Goal: Task Accomplishment & Management: Manage account settings

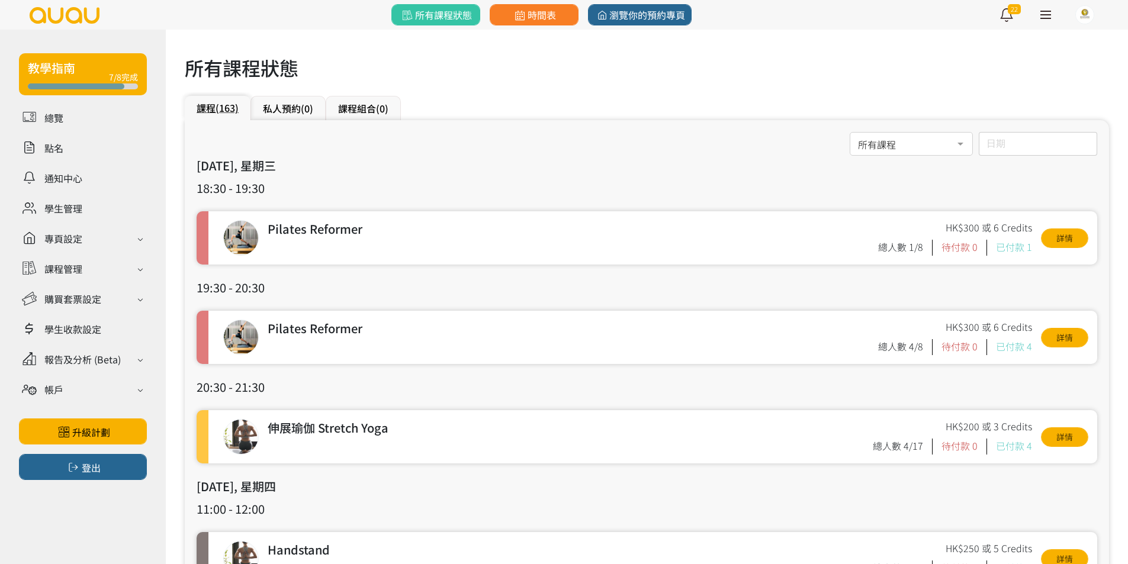
click at [1009, 148] on div "日期 August 2025 Sun Mon Tue Wed Thu Fri Sat 1 2 3 4 5 6 7 8 9 10 11 12 13 14 15 …" at bounding box center [1038, 144] width 118 height 24
click at [954, 173] on icon "button" at bounding box center [957, 173] width 10 height 10
click at [1044, 229] on span "3" at bounding box center [1041, 226] width 14 height 12
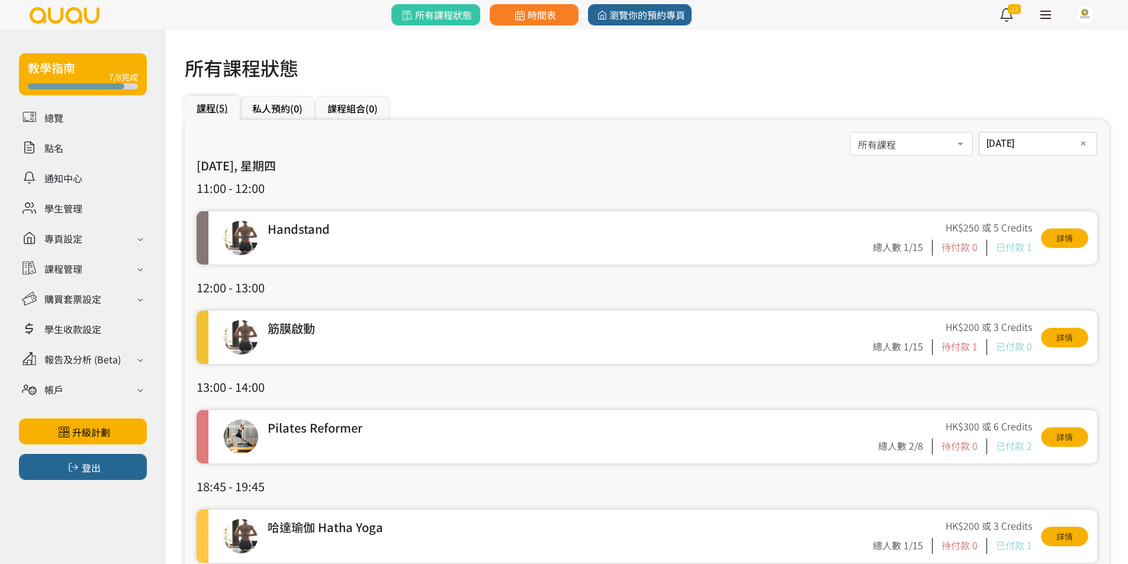
click at [1041, 143] on input "2025-07-03" at bounding box center [1038, 144] width 118 height 24
click at [1041, 319] on span "31" at bounding box center [1041, 323] width 14 height 12
type input "2025-07-31"
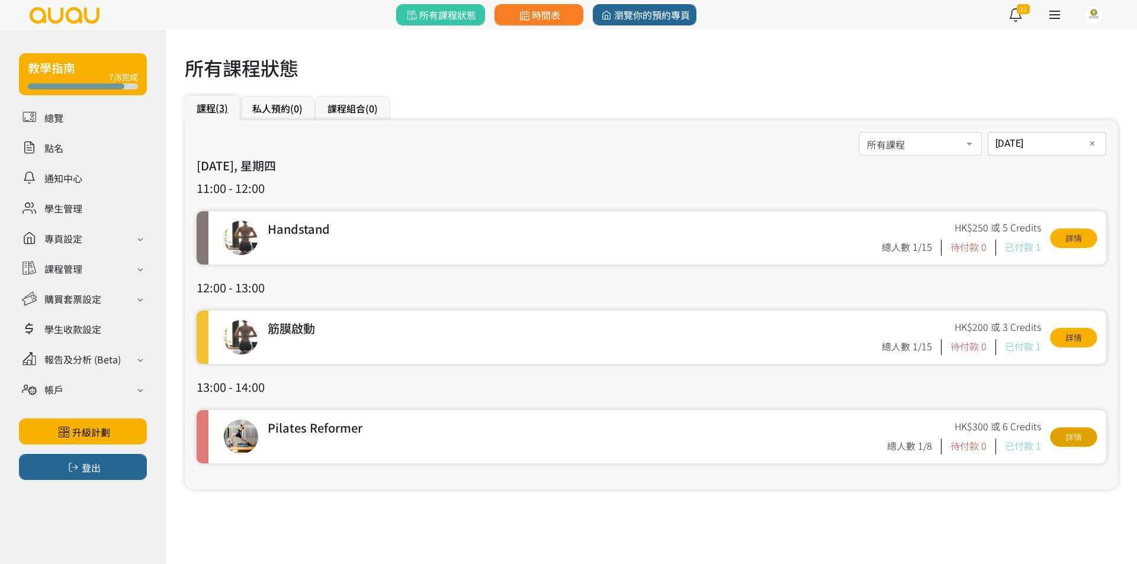
click at [1092, 439] on link "詳情" at bounding box center [1073, 437] width 47 height 20
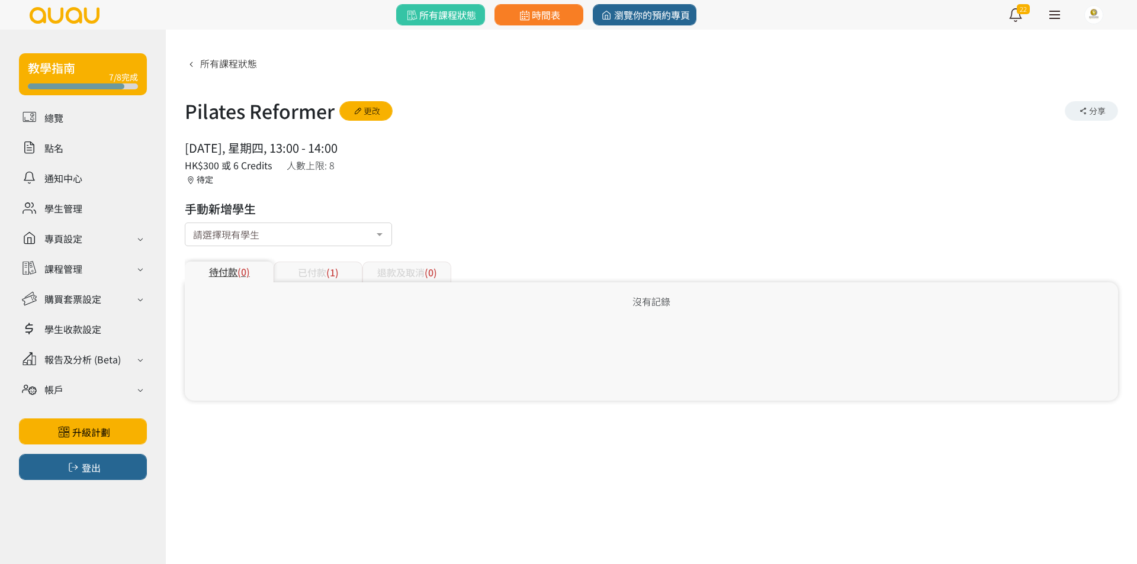
drag, startPoint x: 295, startPoint y: 231, endPoint x: 244, endPoint y: 233, distance: 51.5
click at [295, 231] on div "請選擇現有學生" at bounding box center [288, 235] width 207 height 24
click at [193, 233] on input "text" at bounding box center [193, 232] width 0 height 12
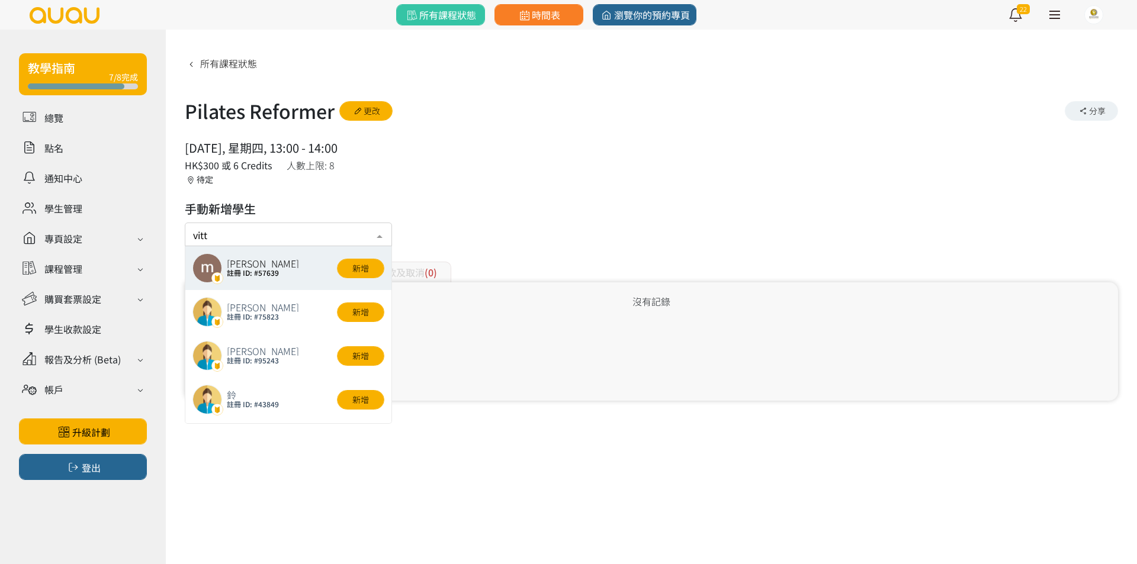
type input "vitti"
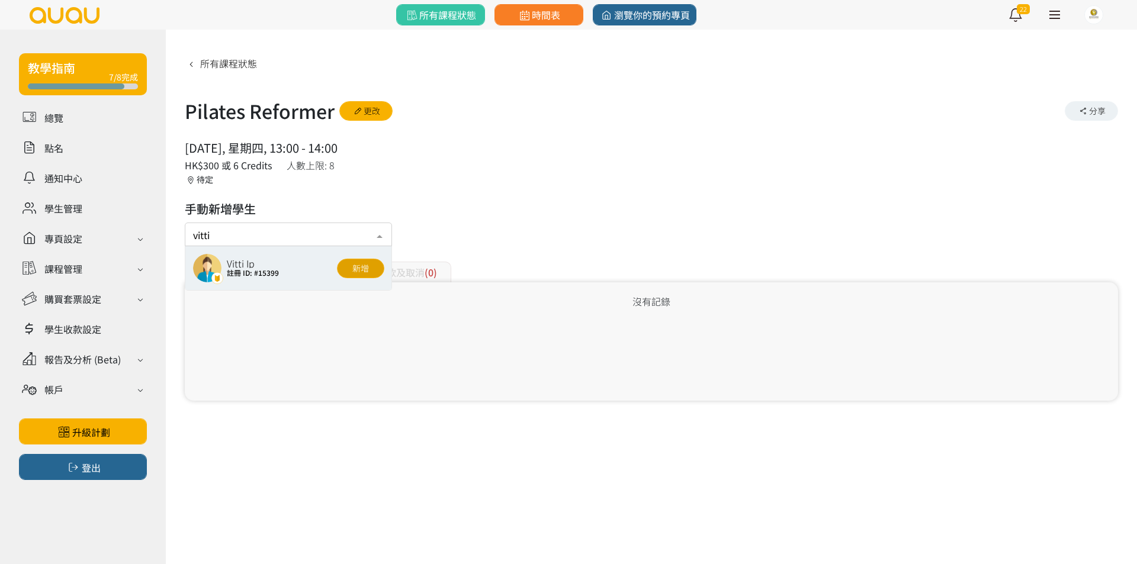
click at [359, 276] on button "新增" at bounding box center [360, 269] width 47 height 20
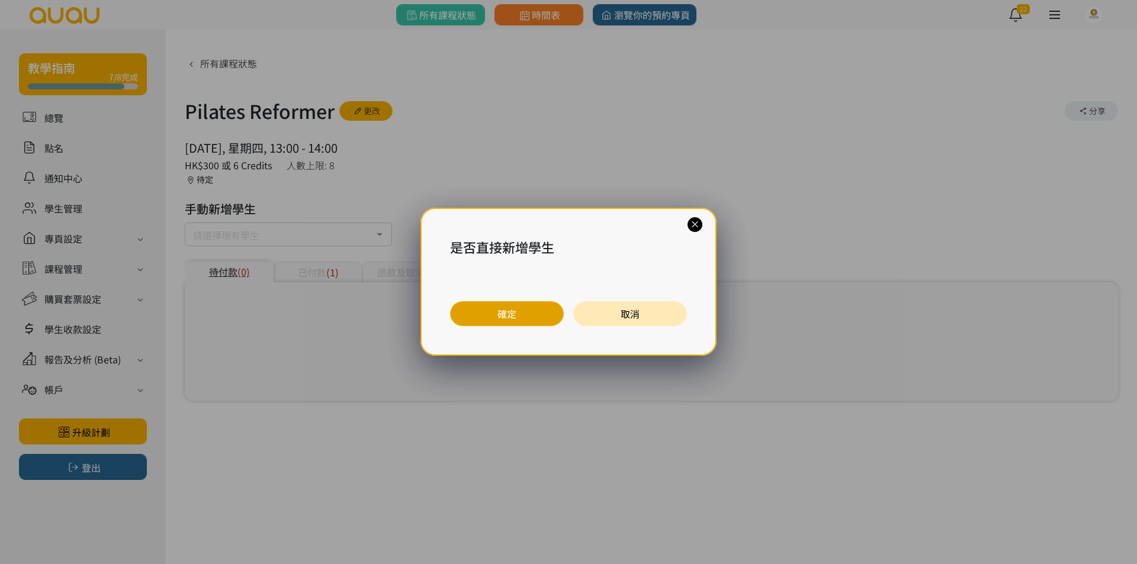
click at [530, 314] on button "確定" at bounding box center [507, 313] width 114 height 25
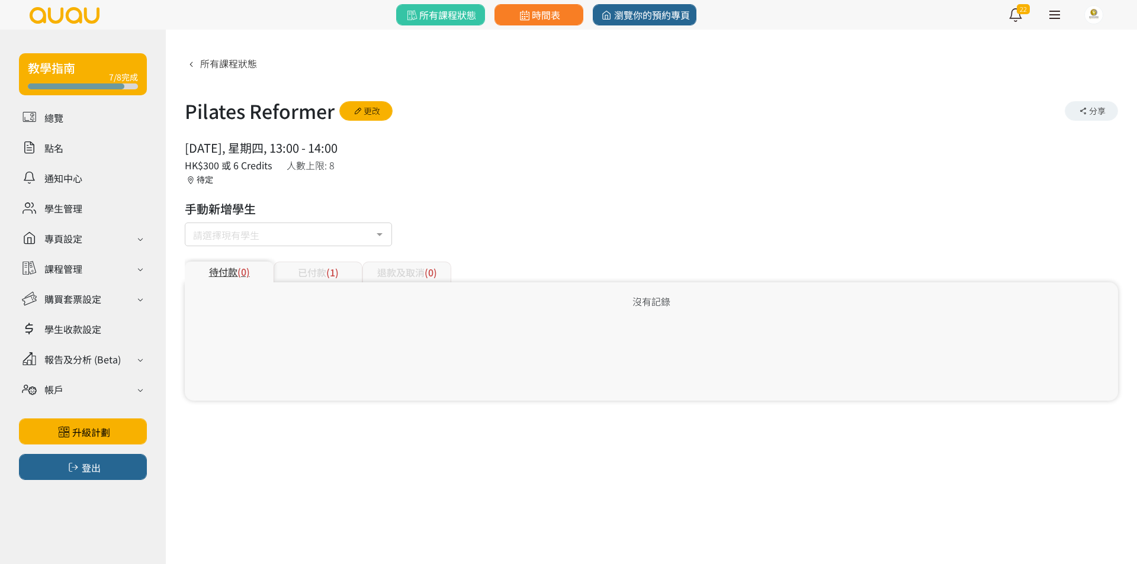
click at [335, 279] on div "已付款 (1)" at bounding box center [317, 272] width 89 height 21
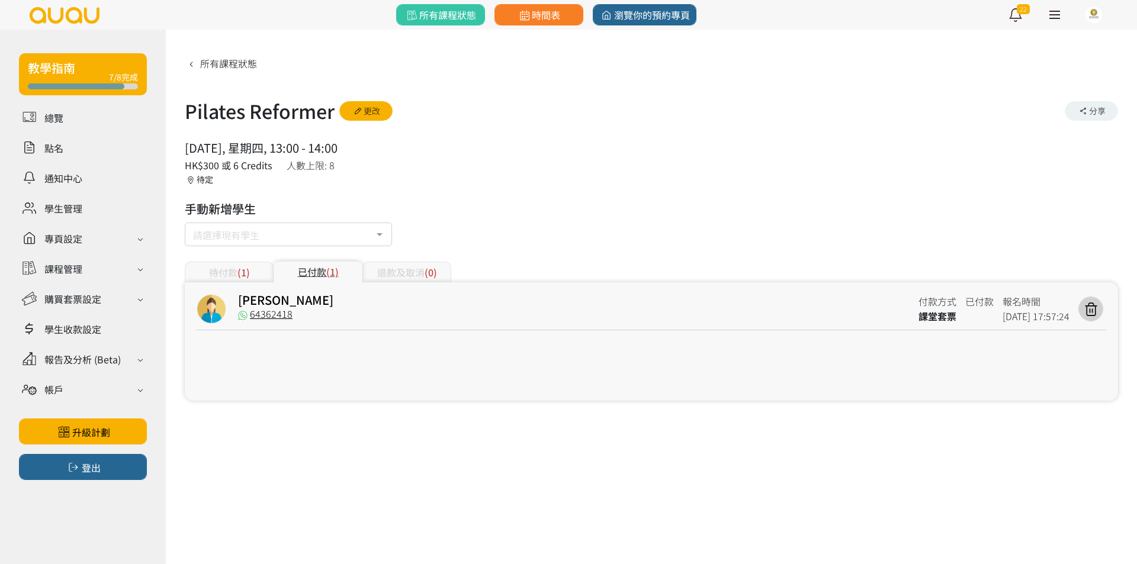
click at [259, 274] on div "待付款 (1)" at bounding box center [229, 272] width 89 height 21
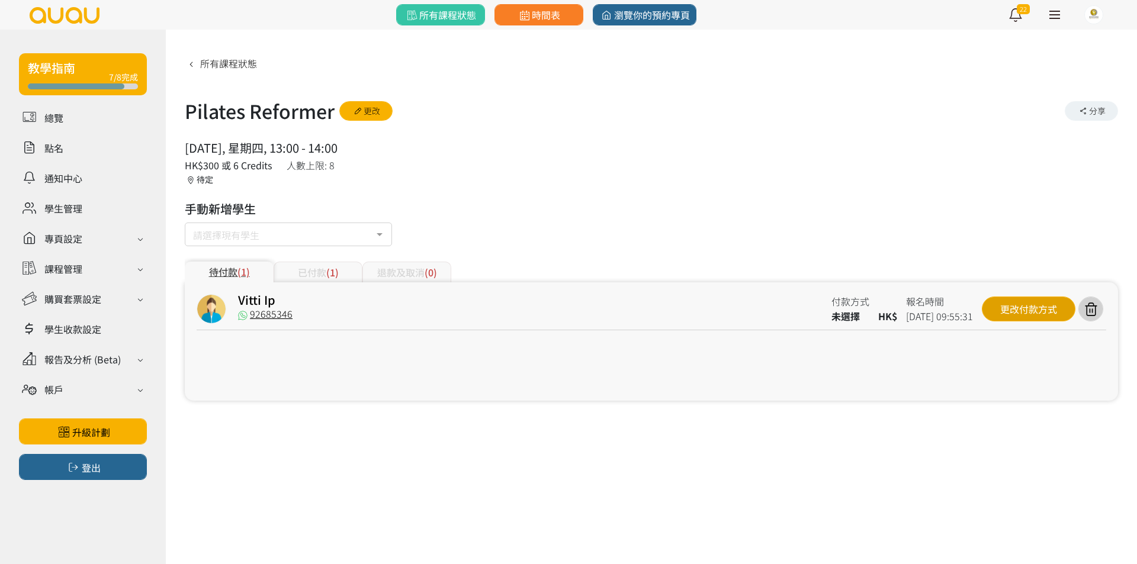
click at [1051, 312] on div "更改付款方式" at bounding box center [1029, 309] width 94 height 25
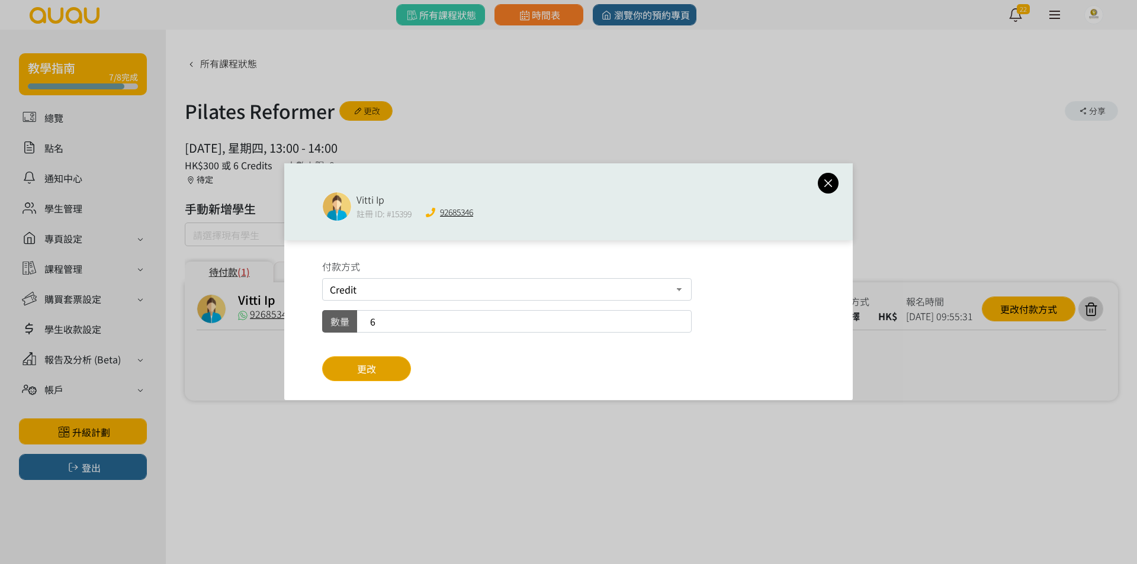
click at [372, 367] on span "更改" at bounding box center [366, 369] width 19 height 14
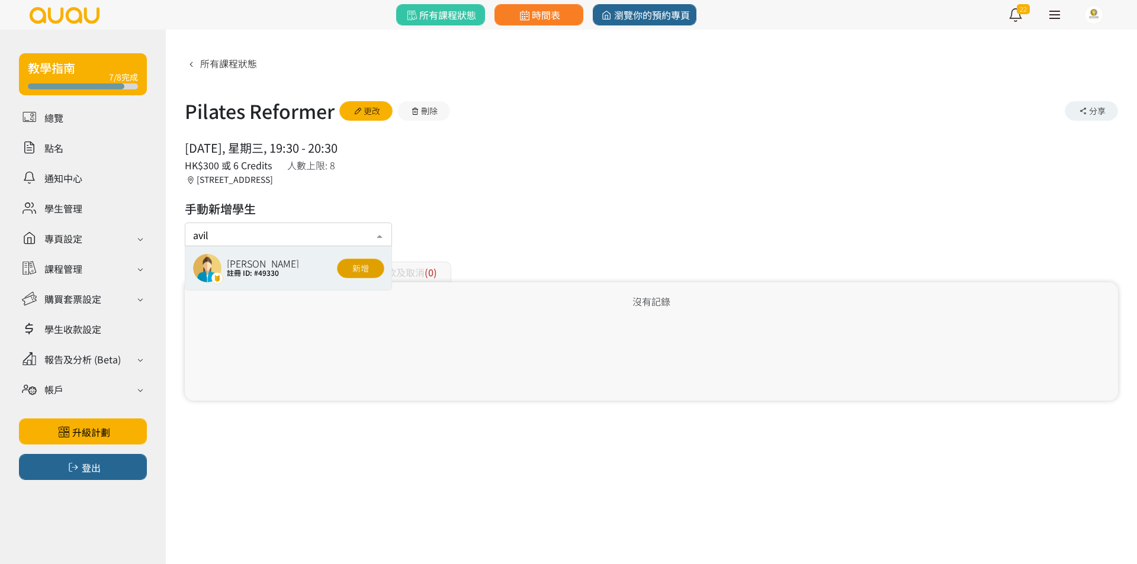
click at [378, 271] on button "新增" at bounding box center [360, 269] width 47 height 20
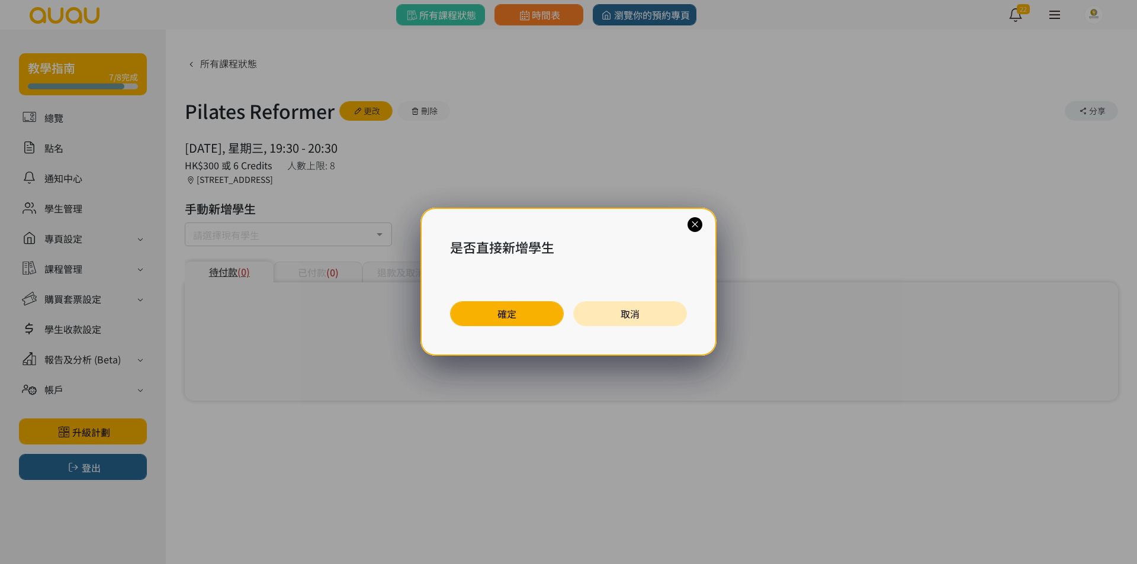
click at [494, 310] on button "確定" at bounding box center [507, 313] width 114 height 25
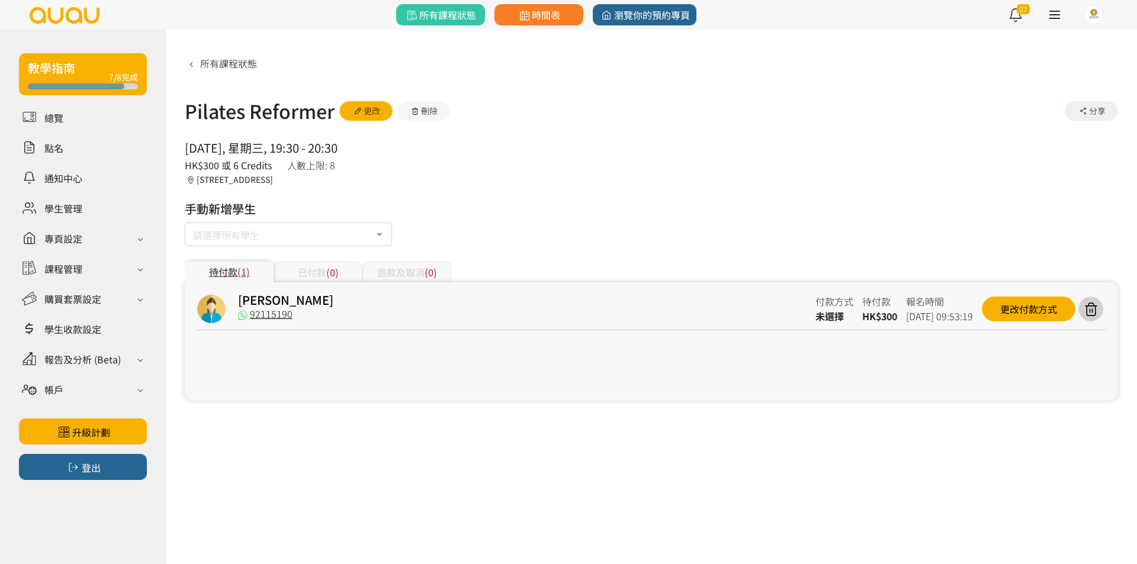
click at [193, 235] on input "text" at bounding box center [193, 232] width 0 height 12
click at [355, 272] on button "新增" at bounding box center [360, 269] width 47 height 20
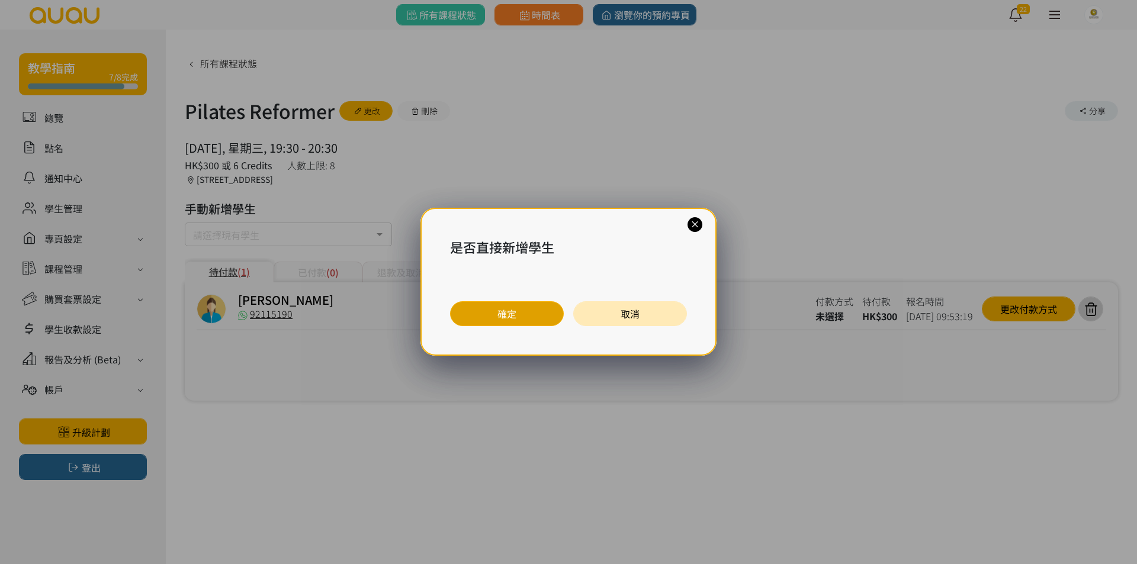
click at [483, 307] on button "確定" at bounding box center [507, 313] width 114 height 25
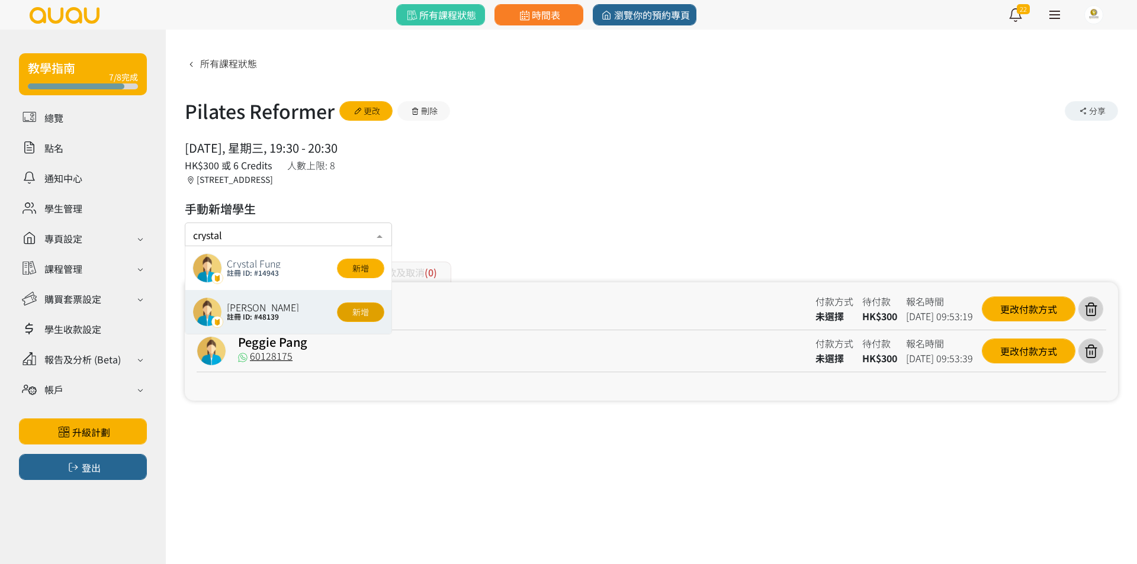
click at [351, 312] on button "新增" at bounding box center [360, 313] width 47 height 20
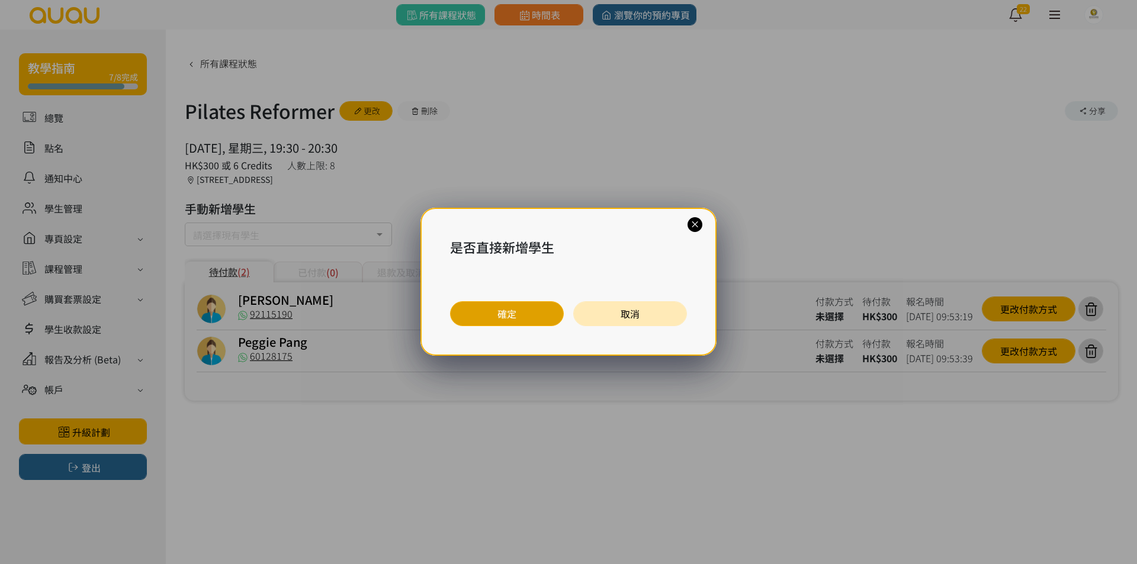
click at [490, 318] on button "確定" at bounding box center [507, 313] width 114 height 25
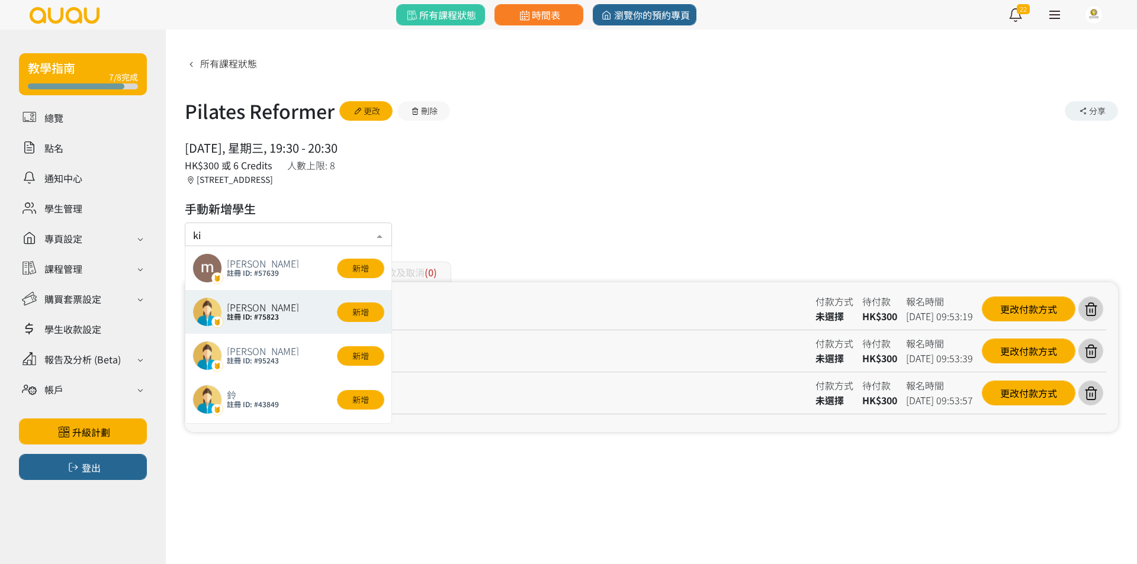
type input "kit"
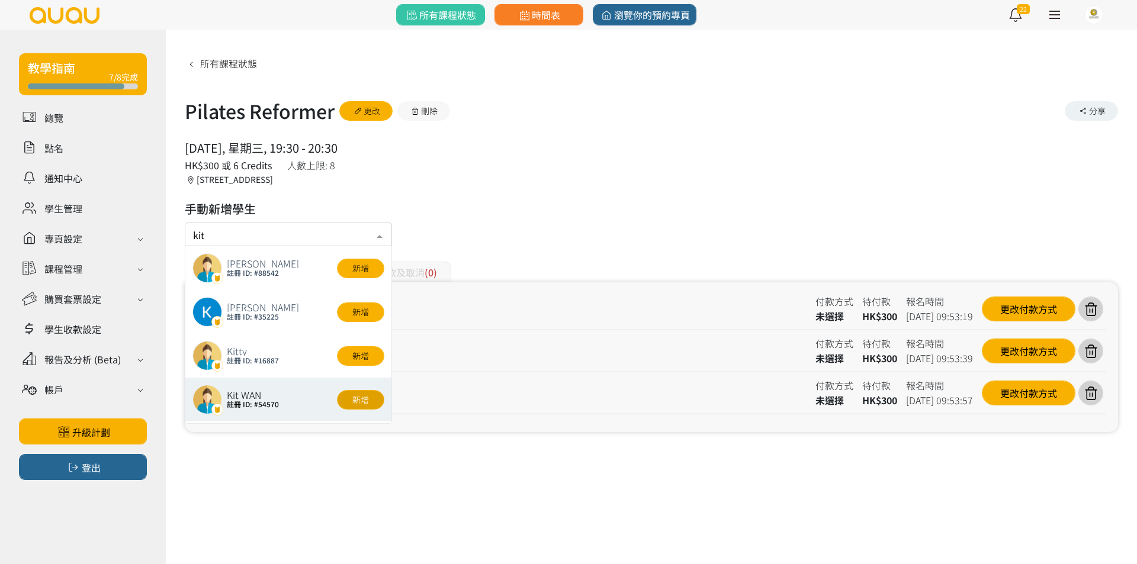
click at [345, 402] on button "新增" at bounding box center [360, 400] width 47 height 20
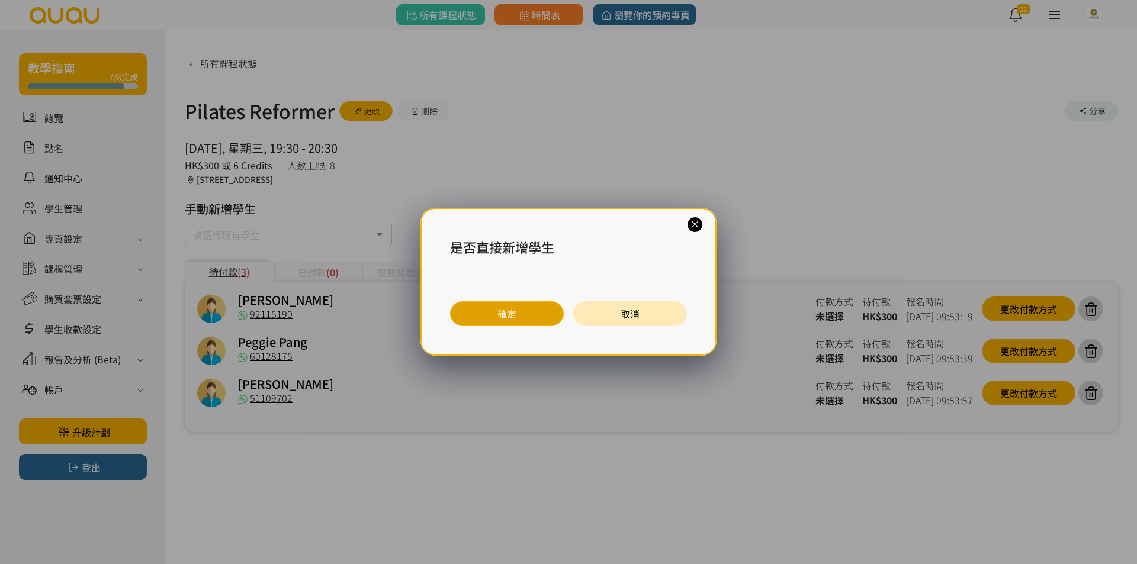
click at [489, 319] on button "確定" at bounding box center [507, 313] width 114 height 25
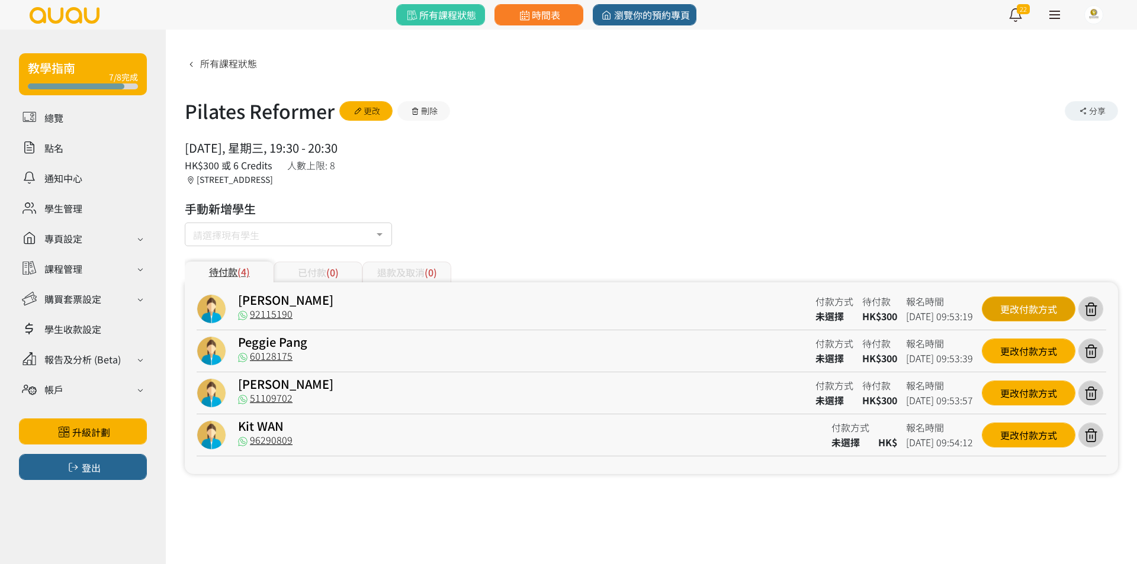
click at [988, 303] on div "Avil Lee 92115190 付款方式 未選擇 待付款 HK$300 報名時間 2025-08-27 09:53:19 更改付款方式" at bounding box center [651, 312] width 909 height 36
click at [1002, 306] on div "更改付款方式" at bounding box center [1029, 309] width 94 height 25
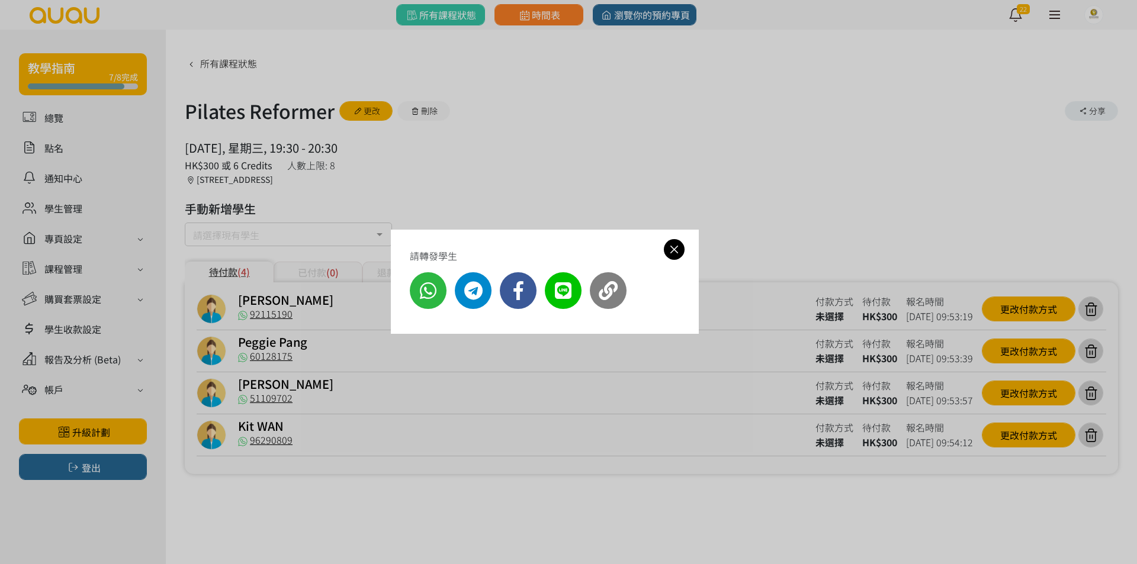
click at [679, 250] on icon at bounding box center [674, 249] width 21 height 15
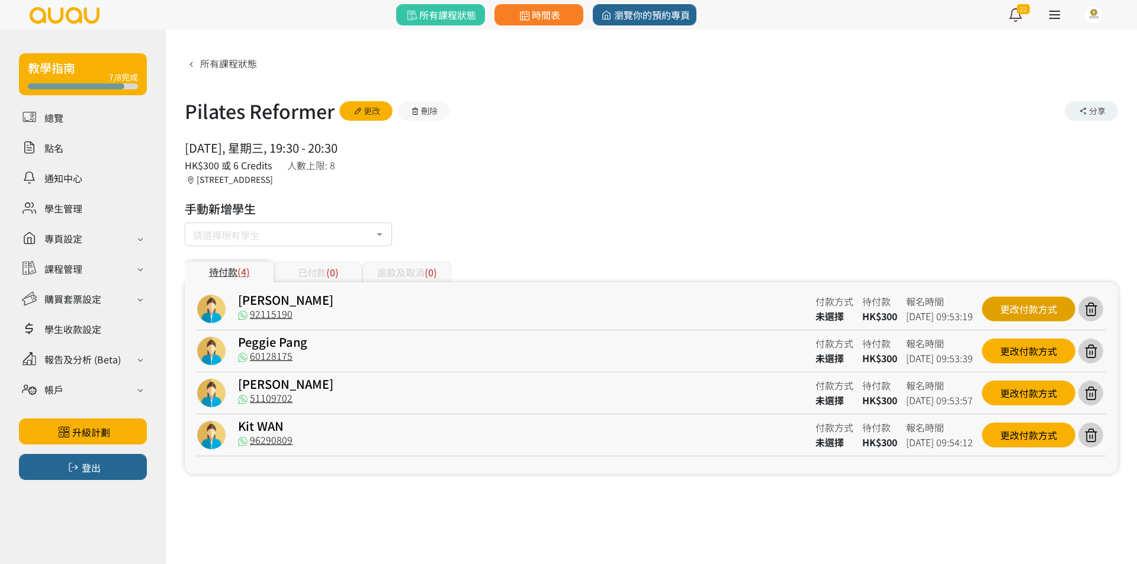
click at [1009, 306] on div "更改付款方式" at bounding box center [1029, 309] width 94 height 25
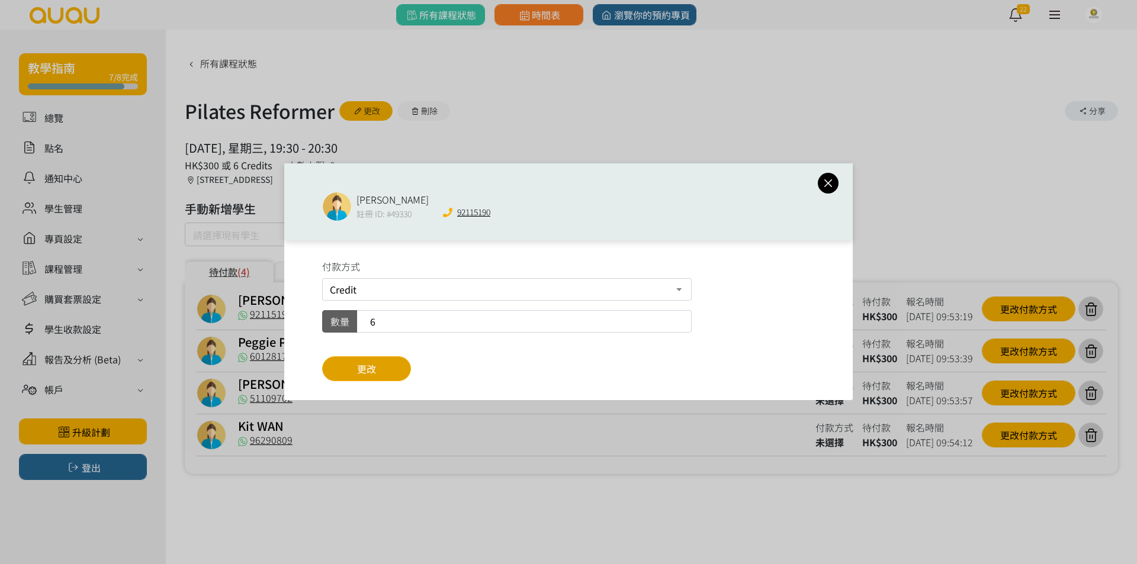
click at [400, 364] on button "更改" at bounding box center [366, 368] width 89 height 25
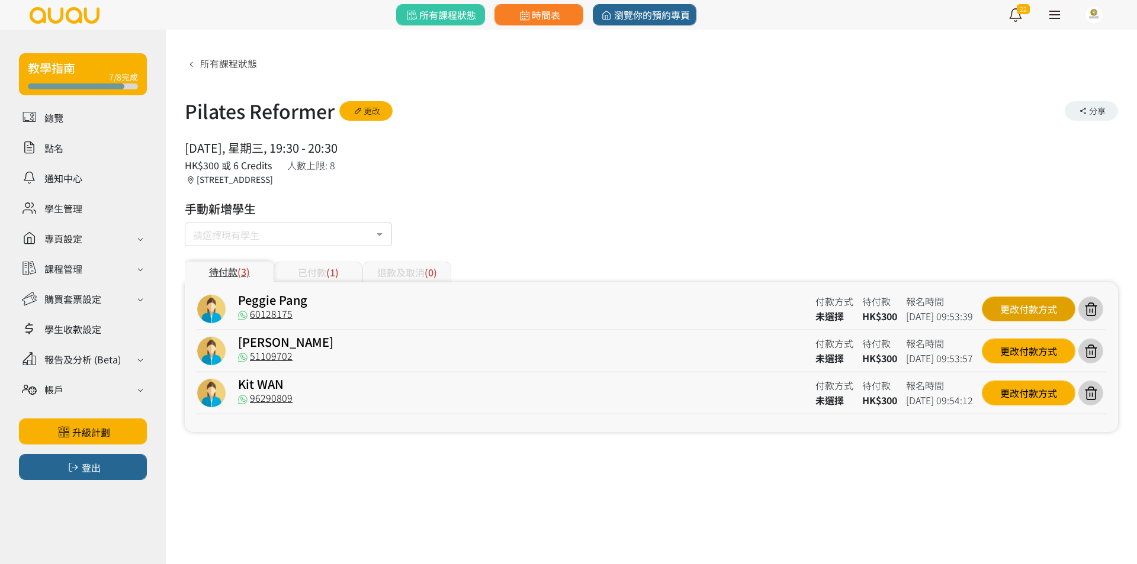
click at [984, 308] on div "更改付款方式" at bounding box center [1029, 309] width 94 height 25
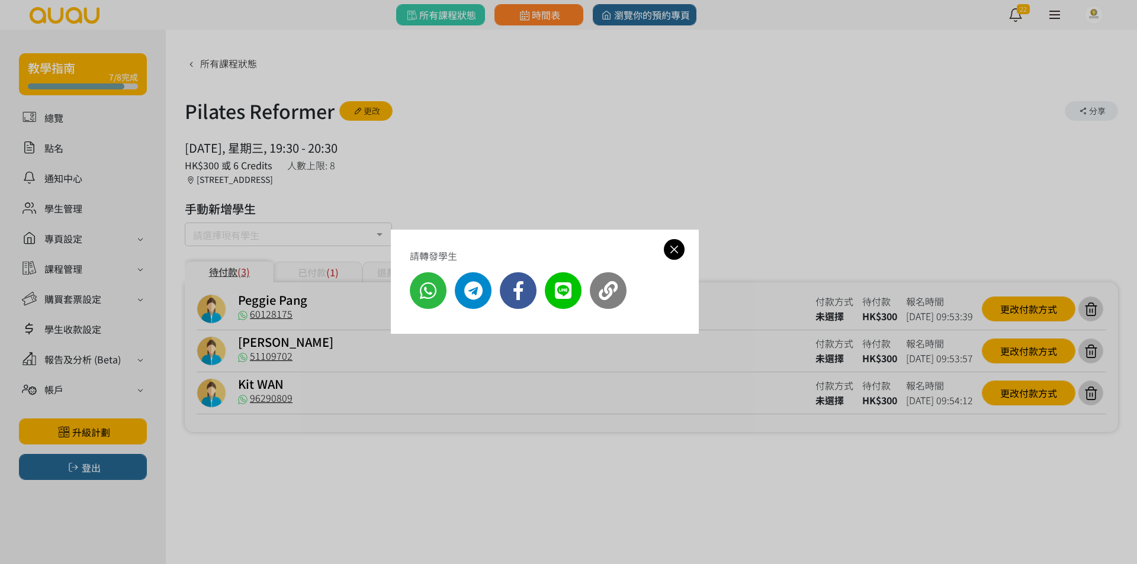
drag, startPoint x: 987, startPoint y: 303, endPoint x: 1002, endPoint y: 305, distance: 15.1
click at [990, 303] on div "請轉發學生" at bounding box center [568, 282] width 1137 height 564
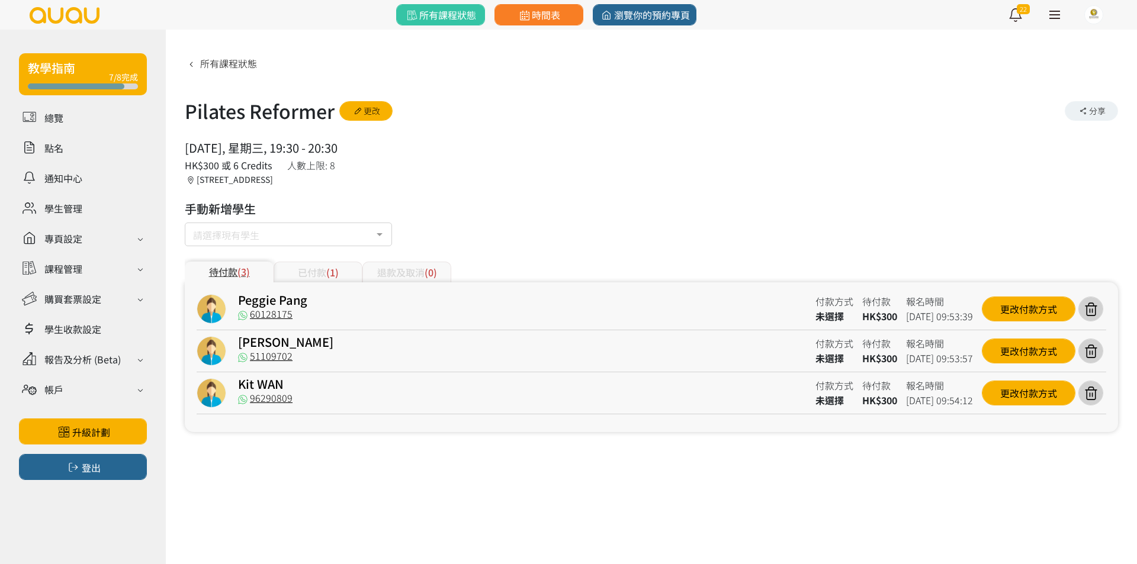
click at [1003, 307] on div "更改付款方式" at bounding box center [1029, 309] width 94 height 25
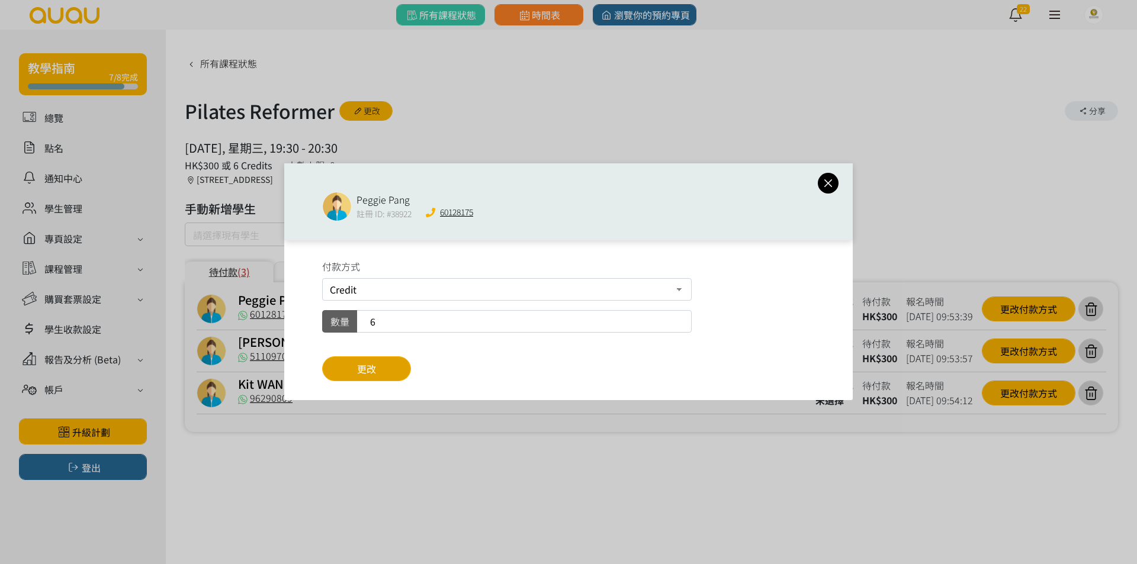
click at [371, 365] on span "更改" at bounding box center [366, 369] width 19 height 14
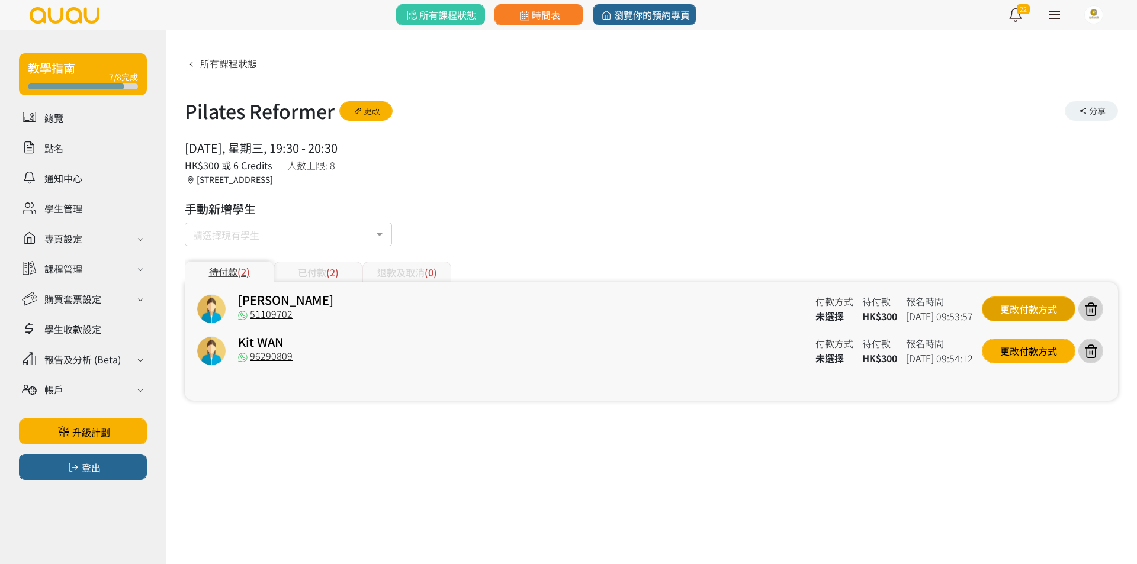
click at [1013, 314] on div "更改付款方式" at bounding box center [1029, 309] width 94 height 25
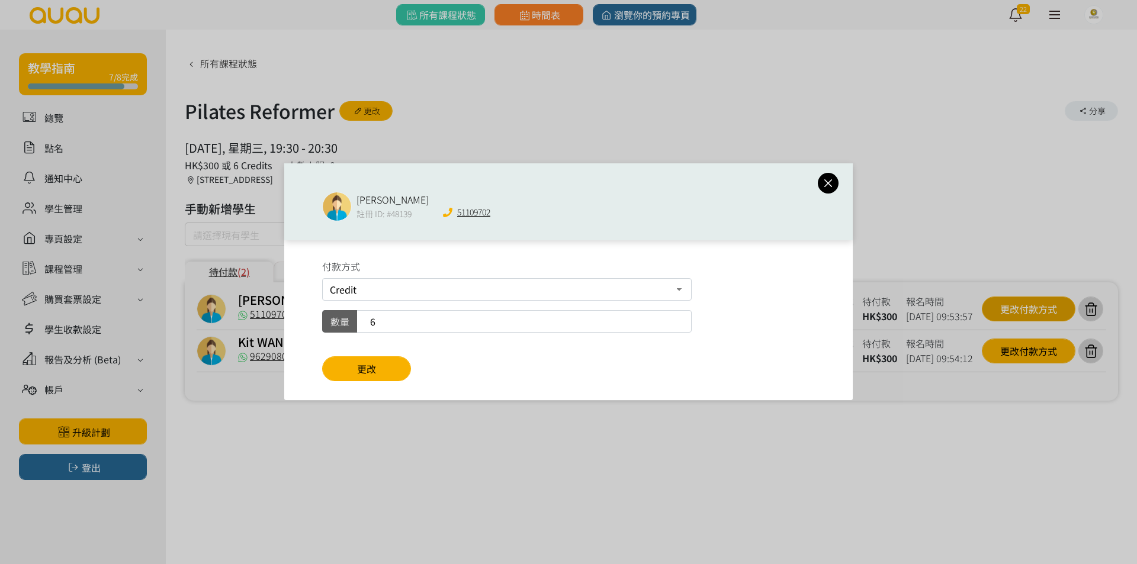
click at [1013, 314] on div "Crystal Leung 註冊 ID: #48139 51109702 付款方式 Credit 現場付款 轉數快FPS及銀行轉帳 PayMe 數量 6 更改" at bounding box center [568, 282] width 1137 height 564
click at [368, 371] on span "更改" at bounding box center [366, 369] width 19 height 14
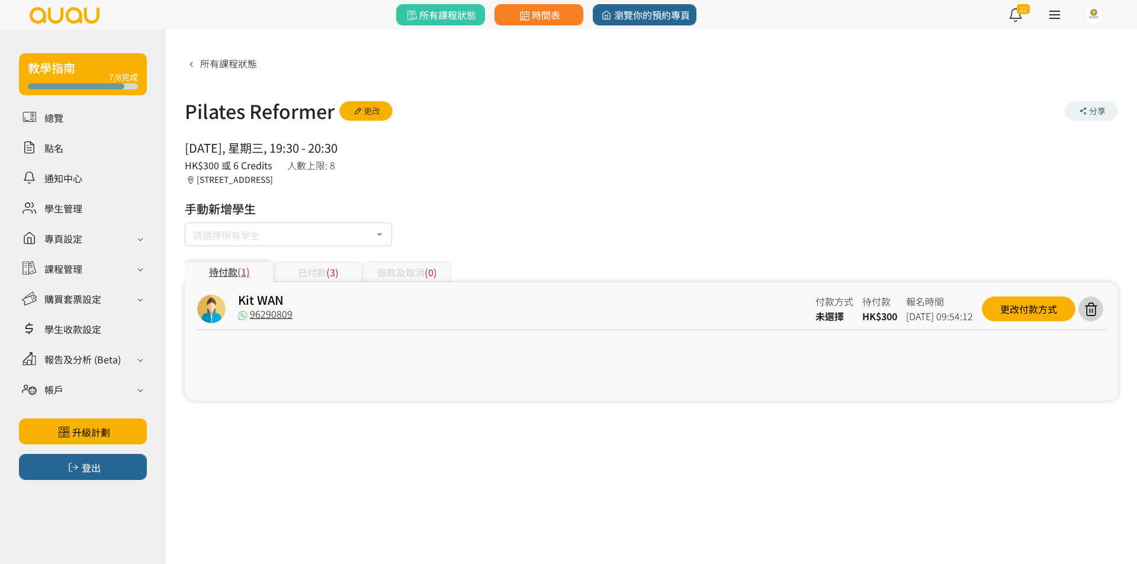
click at [1002, 286] on div "Kit WAN 96290809 付款方式 未選擇 待付款 HK$300 報名時間 2025-08-27 09:54:12 更改付款方式" at bounding box center [651, 341] width 933 height 118
click at [1007, 304] on div "更改付款方式" at bounding box center [1029, 309] width 94 height 25
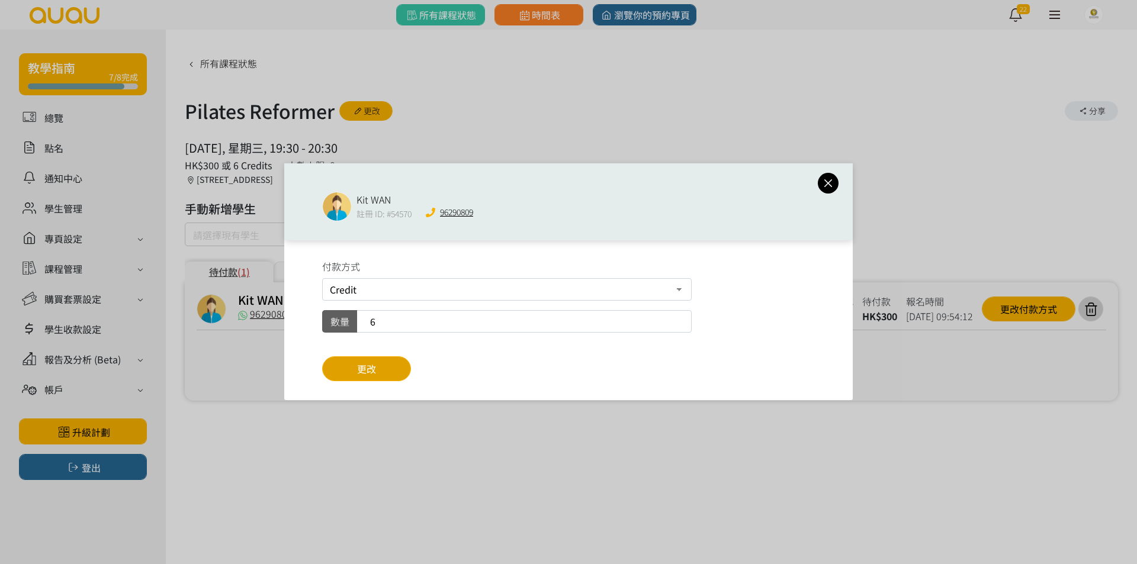
click at [358, 365] on span "更改" at bounding box center [366, 369] width 19 height 14
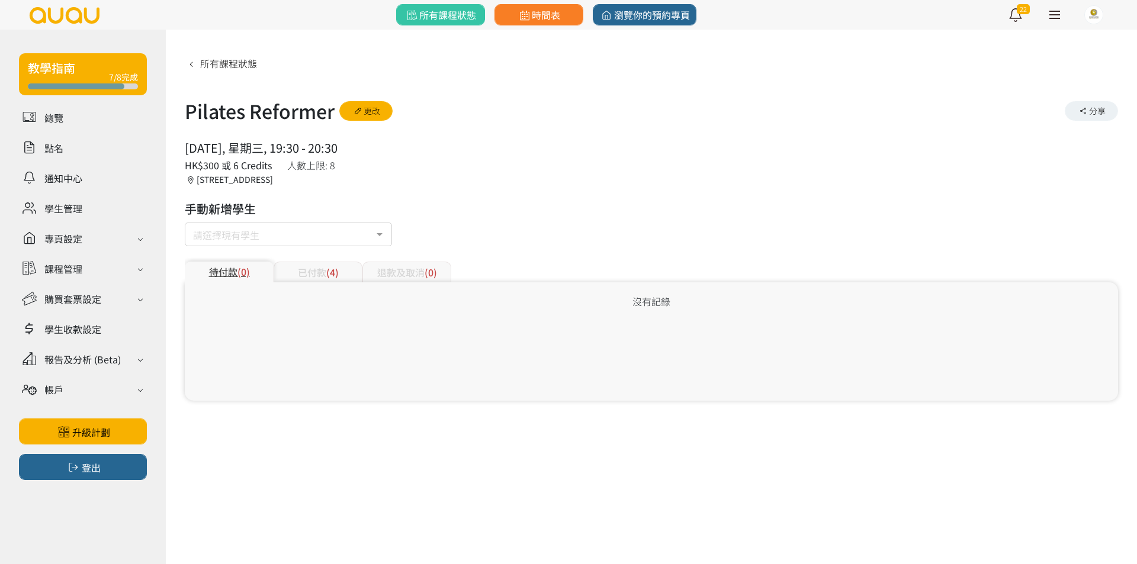
drag, startPoint x: 320, startPoint y: 272, endPoint x: 410, endPoint y: 252, distance: 92.7
click at [323, 268] on div "已付款 (4)" at bounding box center [317, 272] width 89 height 21
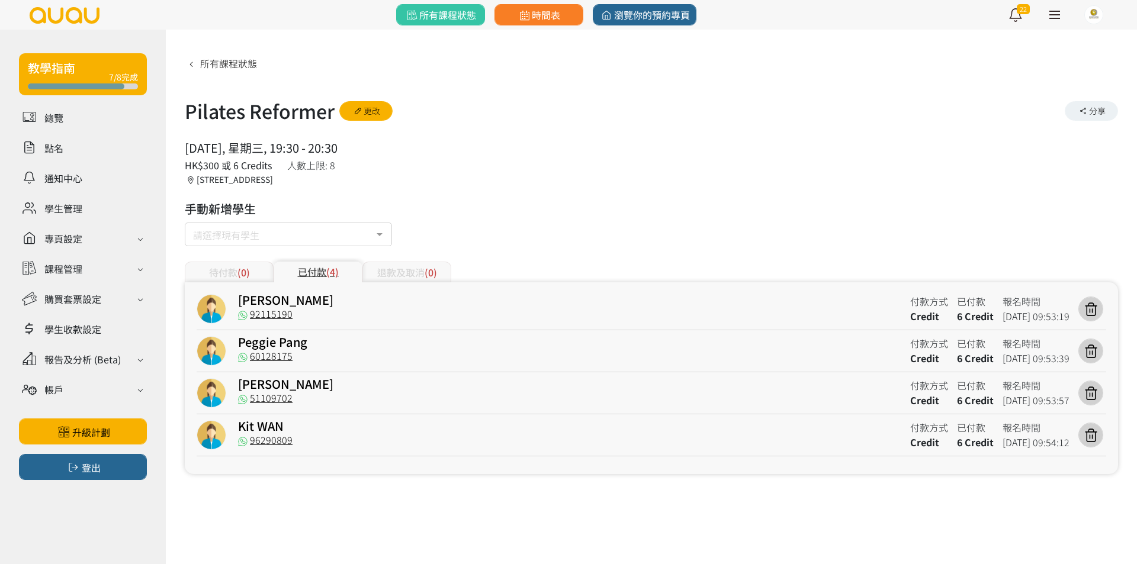
drag, startPoint x: 536, startPoint y: 184, endPoint x: 420, endPoint y: 72, distance: 160.8
click at [535, 183] on div "2025/08/27, 星期三, 19:30 - 20:30 人數上限: 8 HK$300 或 6 Credits 香港, 九龍, 太子, 太子彌敦道788-…" at bounding box center [651, 162] width 933 height 47
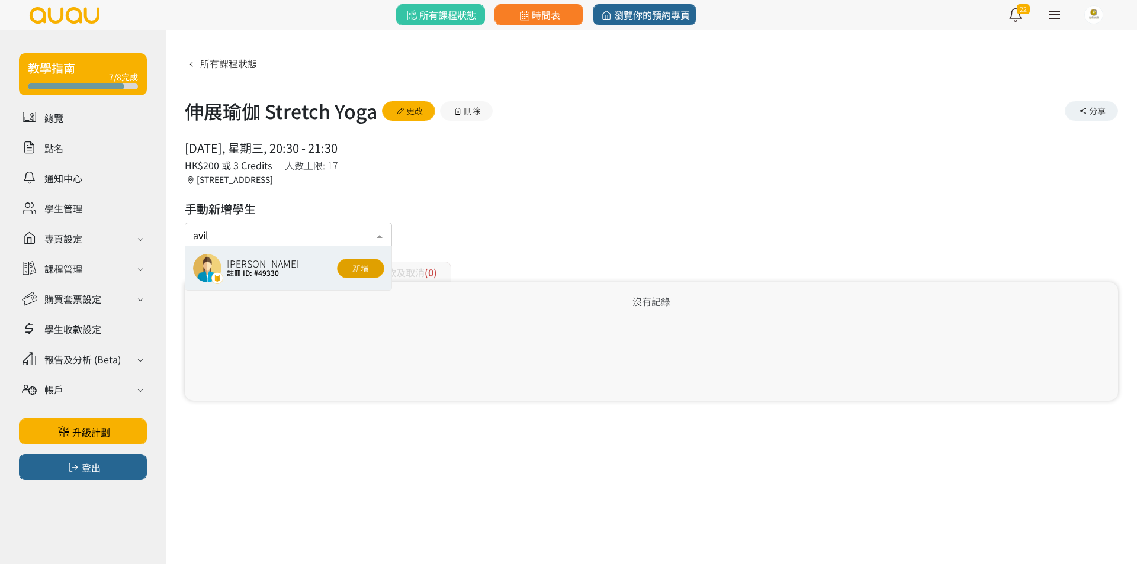
click at [363, 269] on button "新增" at bounding box center [360, 269] width 47 height 20
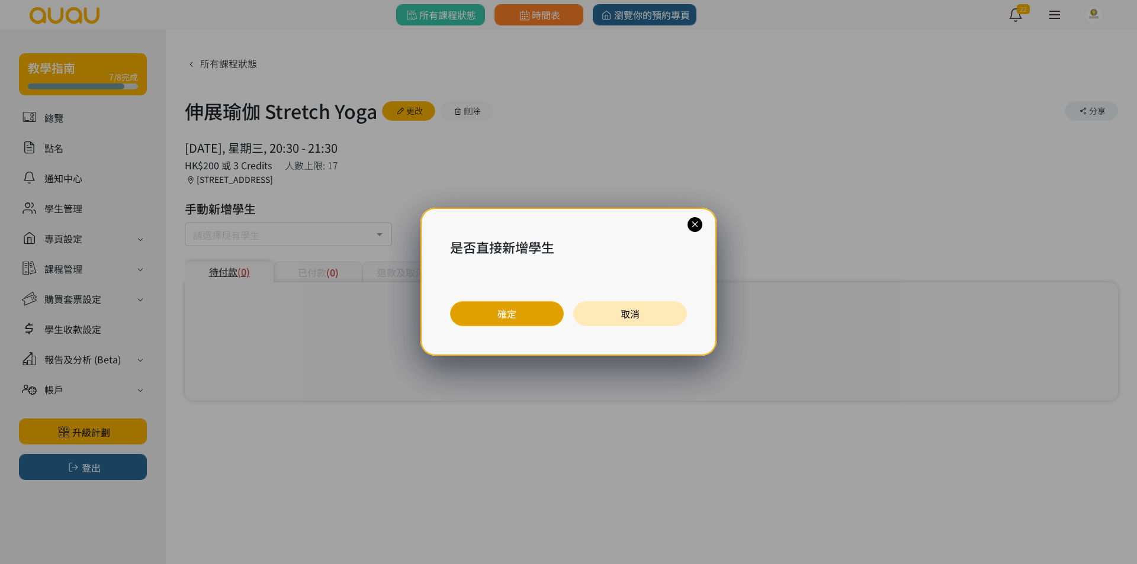
click at [537, 310] on button "確定" at bounding box center [507, 313] width 114 height 25
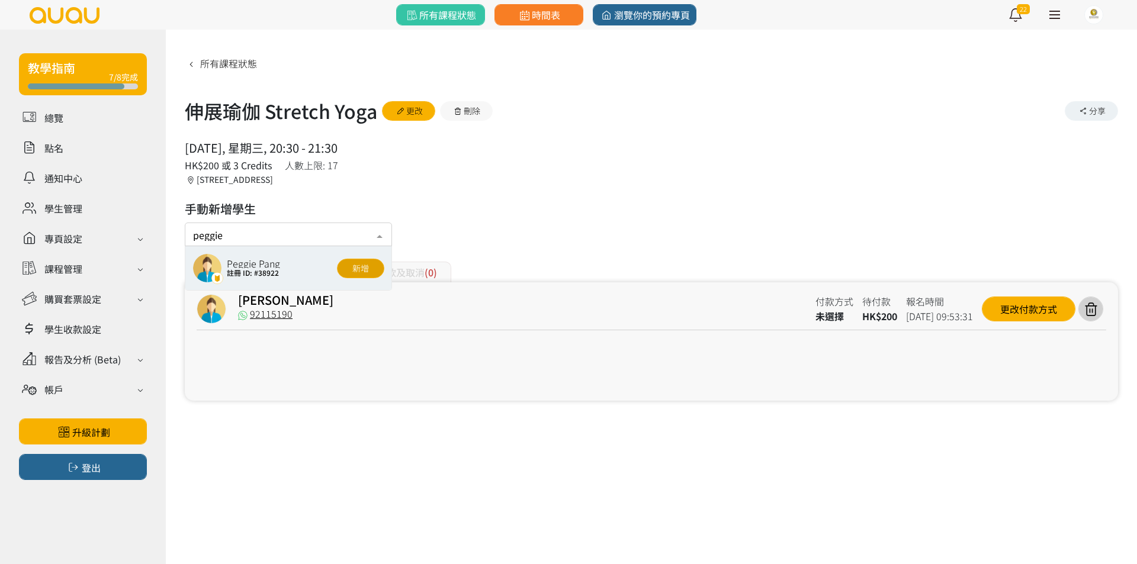
click at [364, 271] on button "新增" at bounding box center [360, 269] width 47 height 20
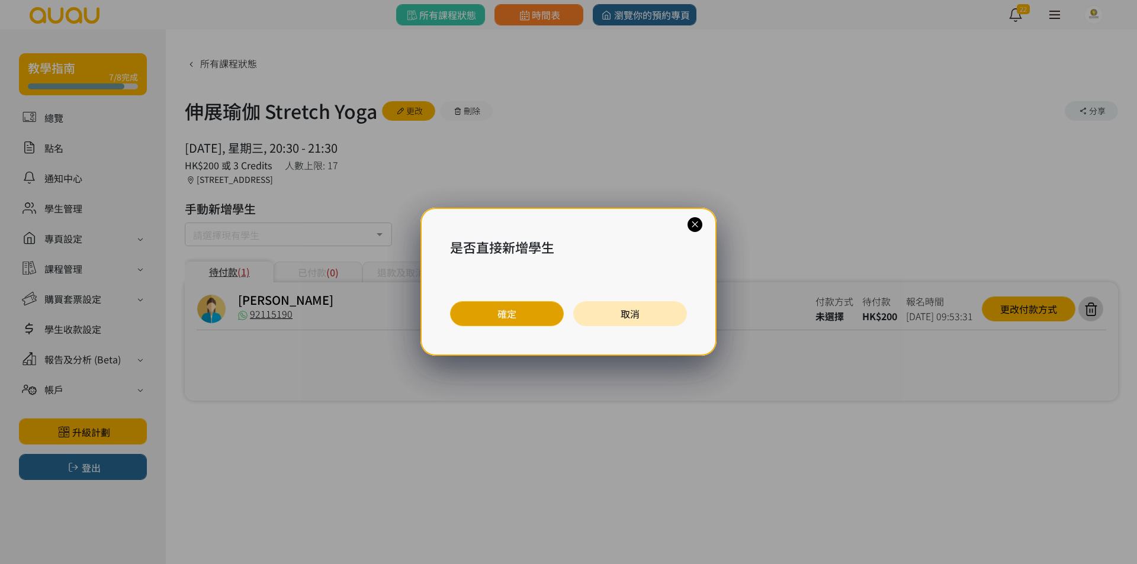
click at [521, 313] on button "確定" at bounding box center [507, 313] width 114 height 25
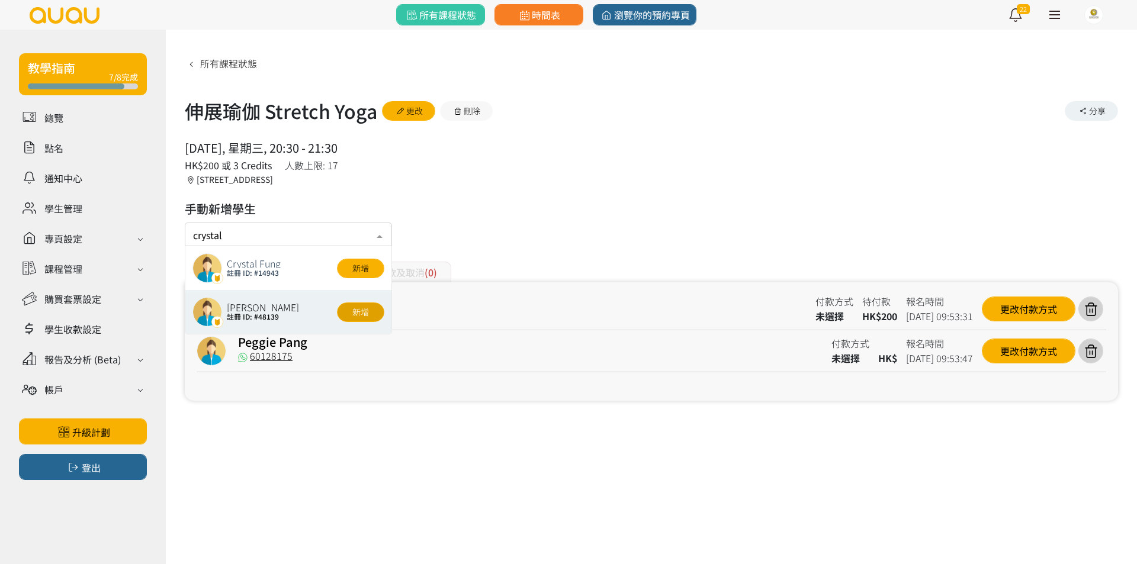
click at [363, 312] on button "新增" at bounding box center [360, 313] width 47 height 20
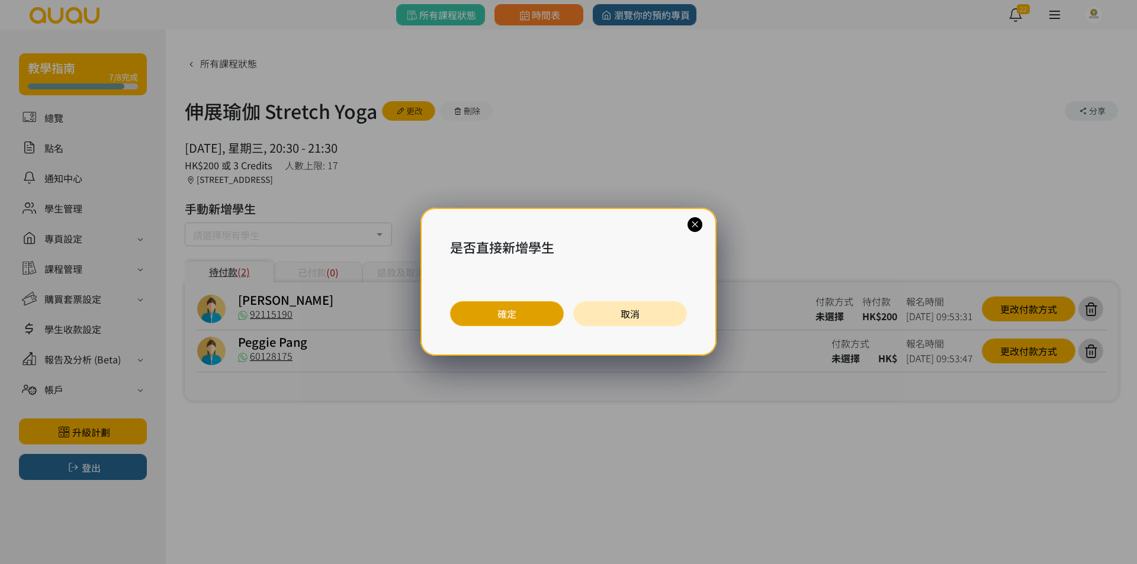
click at [483, 311] on button "確定" at bounding box center [507, 313] width 114 height 25
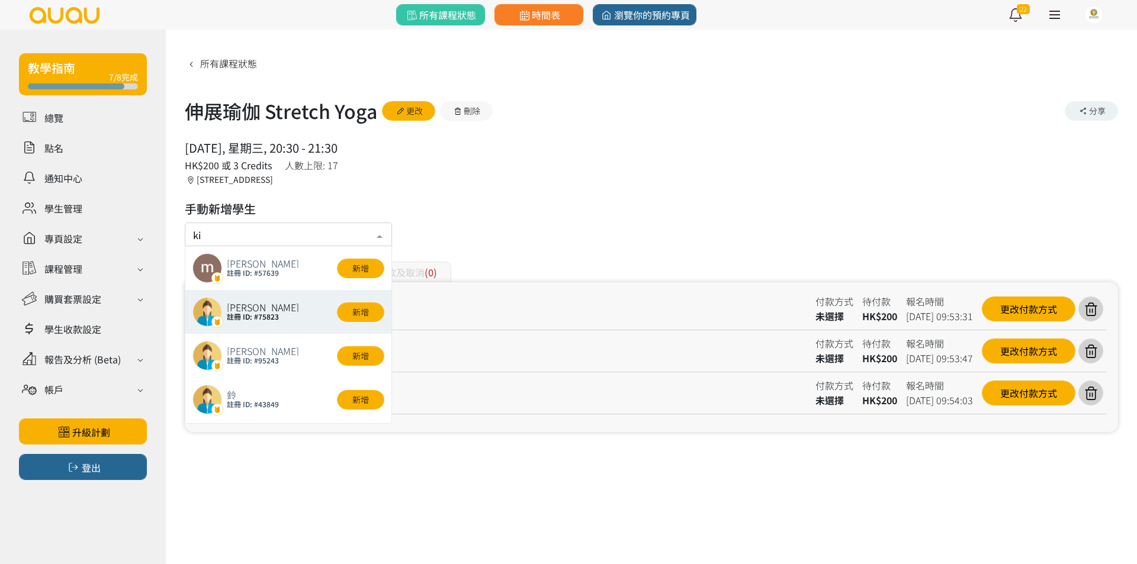
type input "kit"
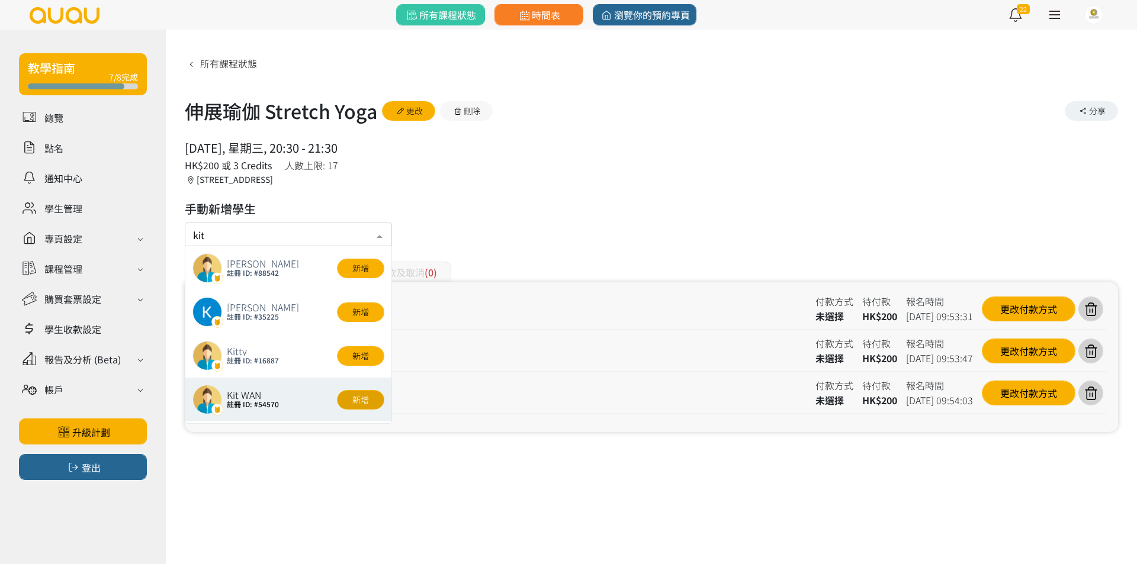
click at [349, 406] on button "新增" at bounding box center [360, 400] width 47 height 20
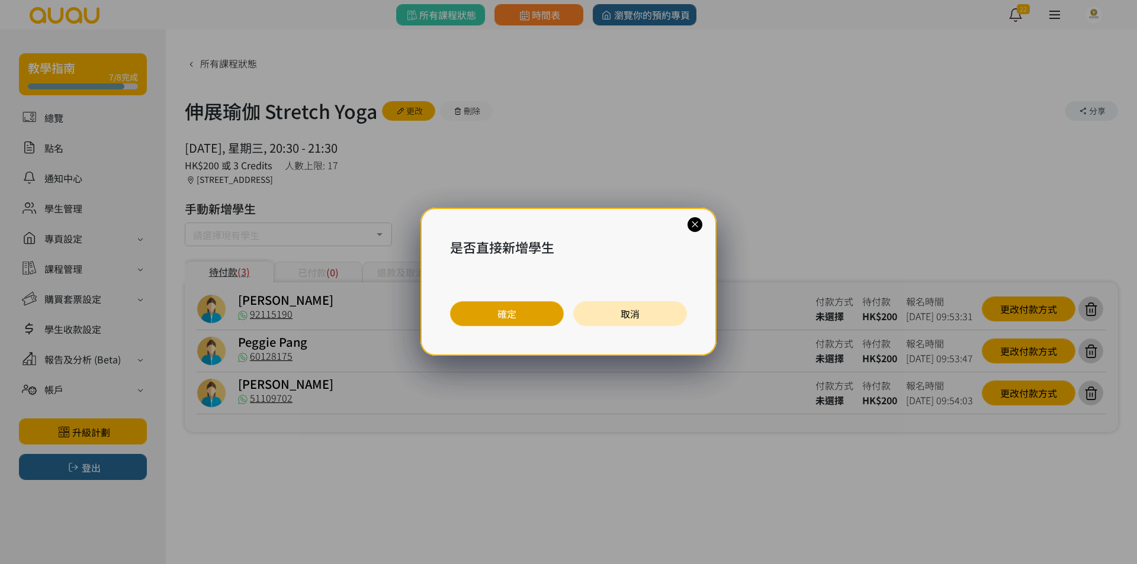
click at [499, 315] on button "確定" at bounding box center [507, 313] width 114 height 25
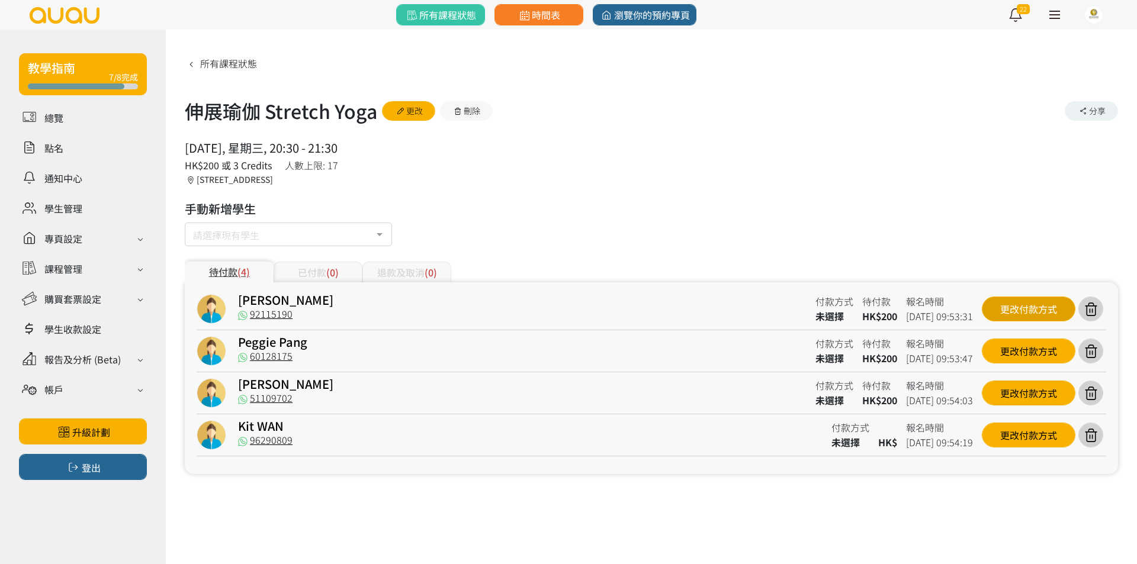
click at [991, 303] on div "更改付款方式" at bounding box center [1029, 309] width 94 height 25
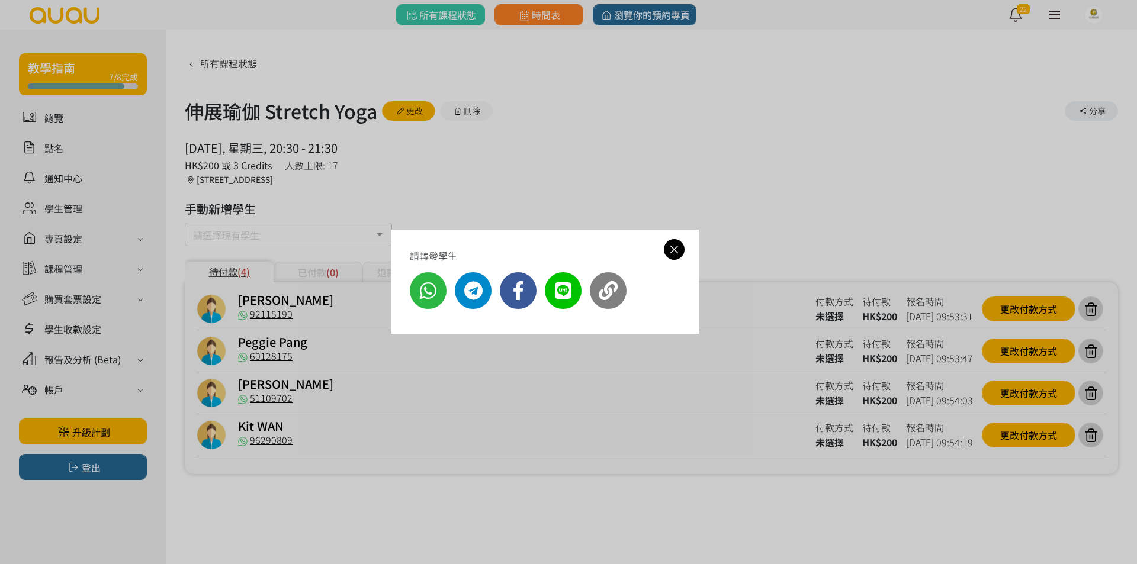
drag, startPoint x: 754, startPoint y: 320, endPoint x: 950, endPoint y: 313, distance: 196.7
click at [761, 318] on div "請轉發學生" at bounding box center [568, 282] width 1137 height 564
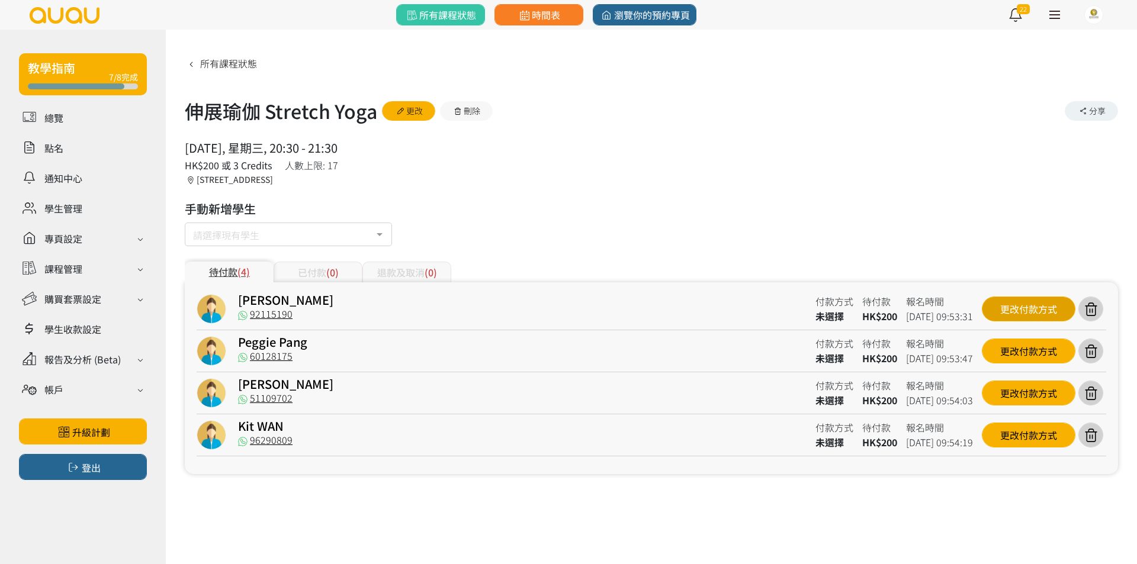
click at [1014, 309] on div "更改付款方式" at bounding box center [1029, 309] width 94 height 25
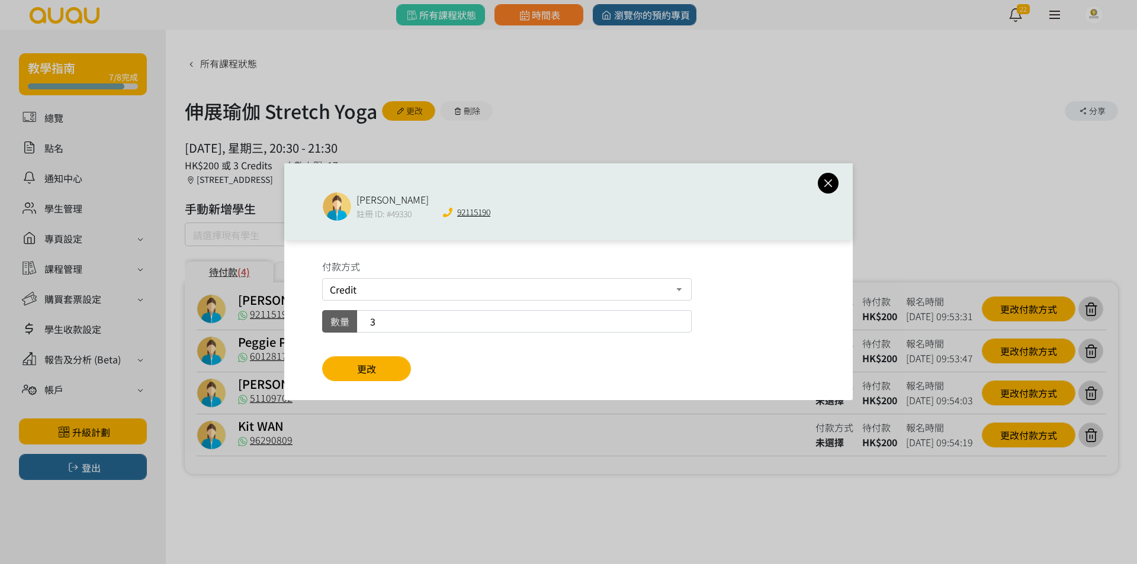
click at [414, 371] on div "付款方式 Credit 現場付款 轉數快FPS及銀行轉帳 PayMe 數量 3 更改" at bounding box center [568, 320] width 568 height 160
click at [395, 369] on button "更改" at bounding box center [366, 368] width 89 height 25
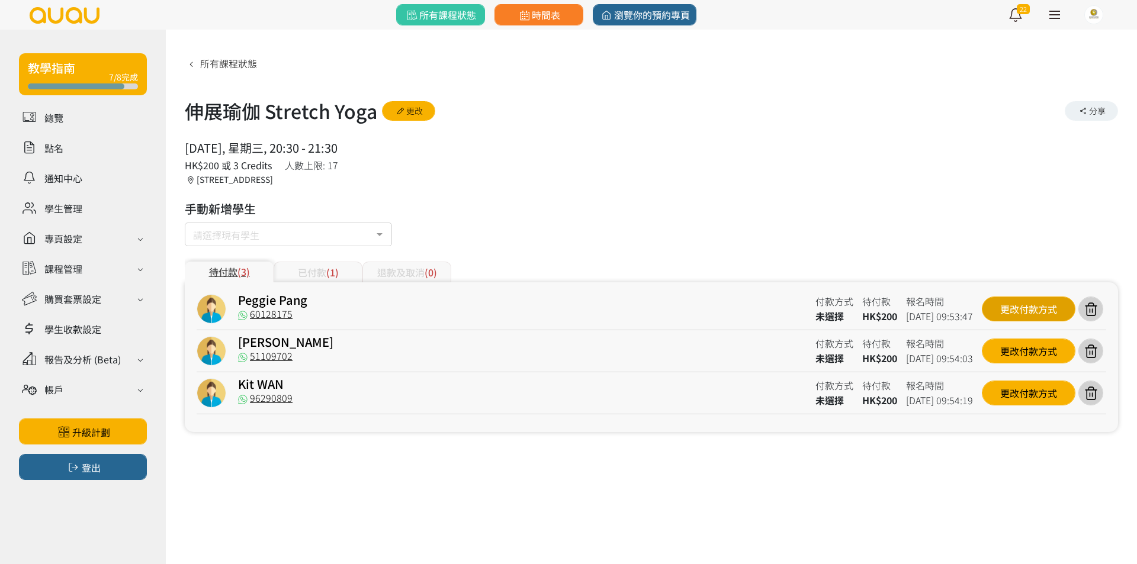
click at [1032, 310] on div "更改付款方式" at bounding box center [1029, 309] width 94 height 25
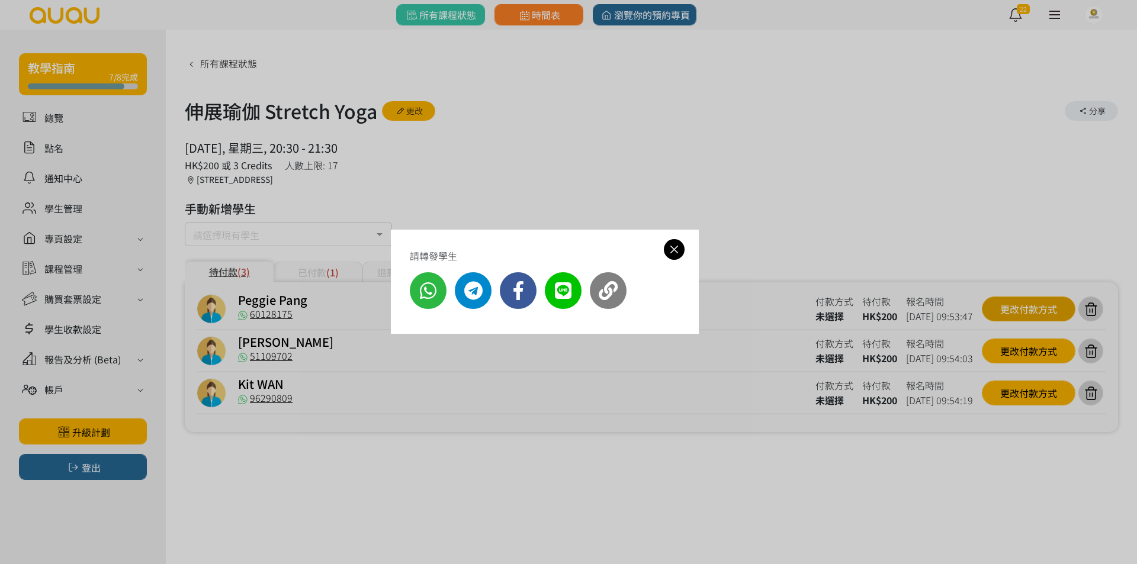
click at [1032, 310] on div "請轉發學生" at bounding box center [568, 282] width 1137 height 564
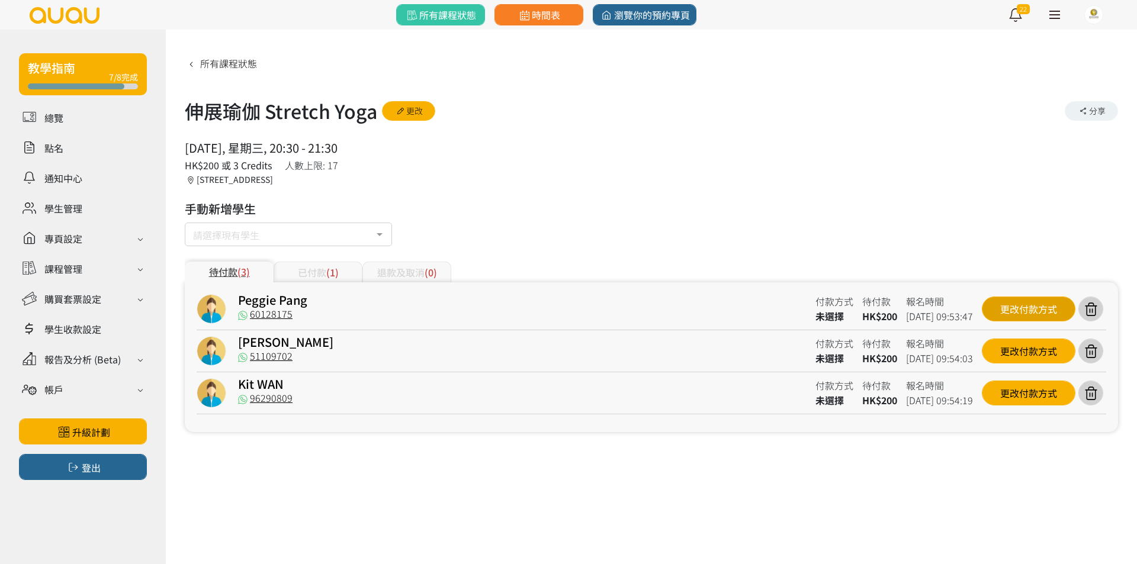
click at [1013, 311] on div "更改付款方式" at bounding box center [1029, 309] width 94 height 25
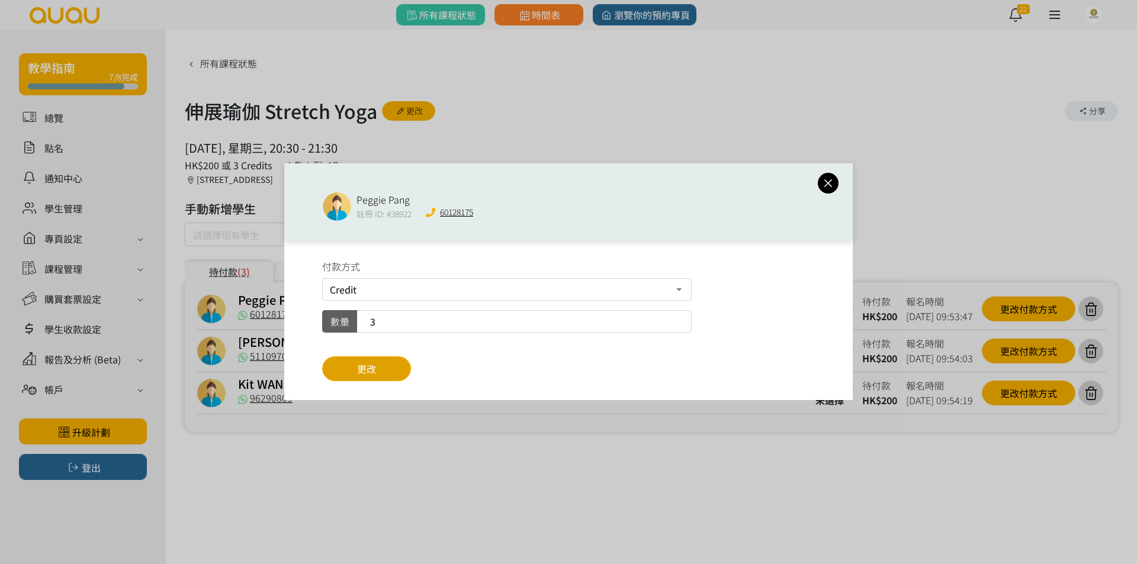
click at [363, 362] on span "更改" at bounding box center [366, 369] width 19 height 14
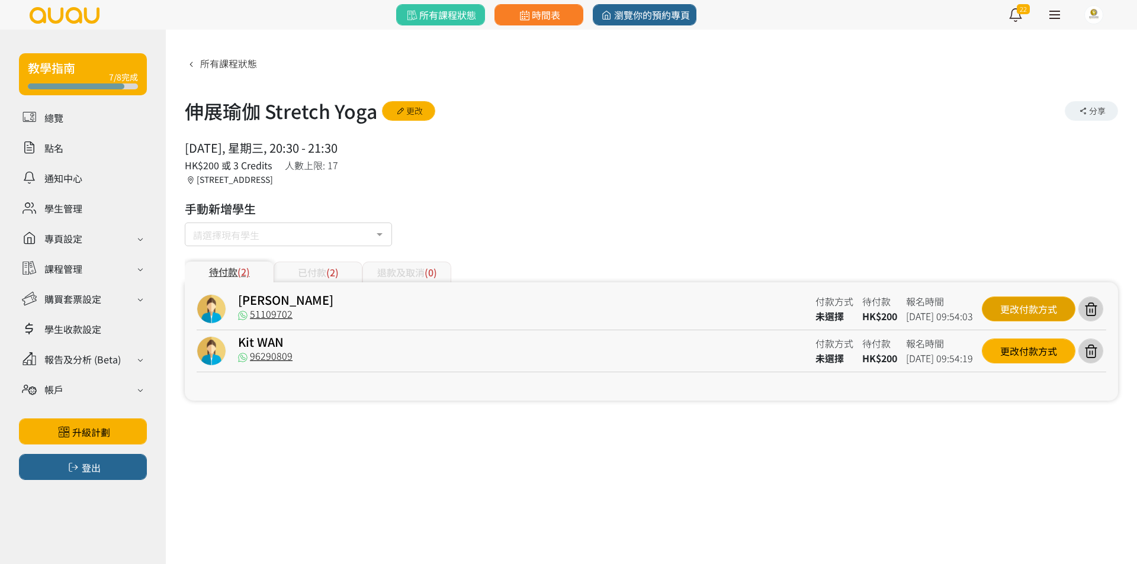
click at [1032, 313] on div "更改付款方式" at bounding box center [1029, 309] width 94 height 25
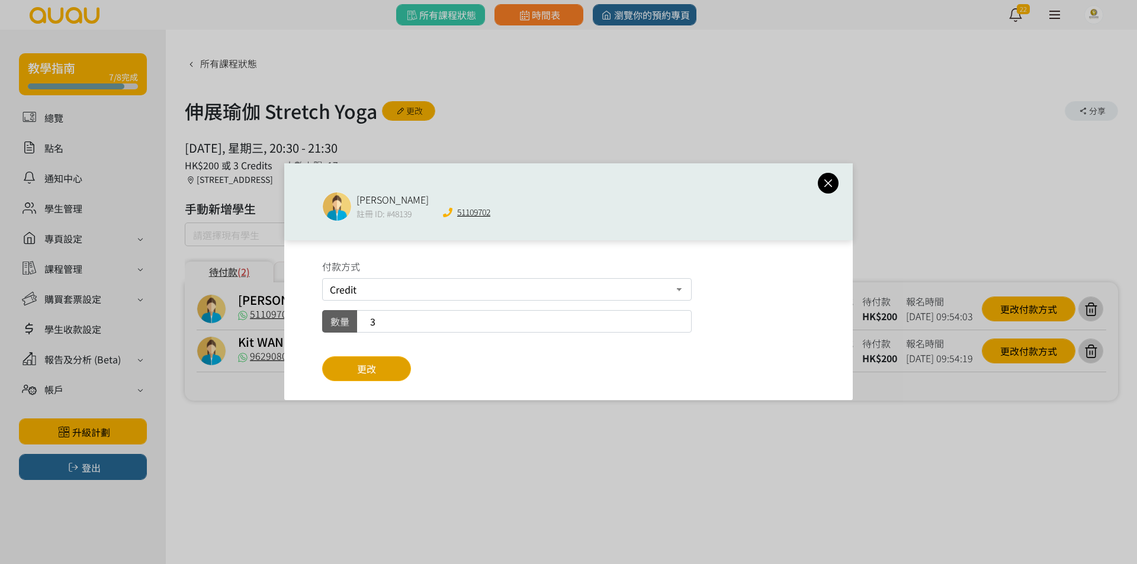
click at [379, 362] on button "更改" at bounding box center [366, 368] width 89 height 25
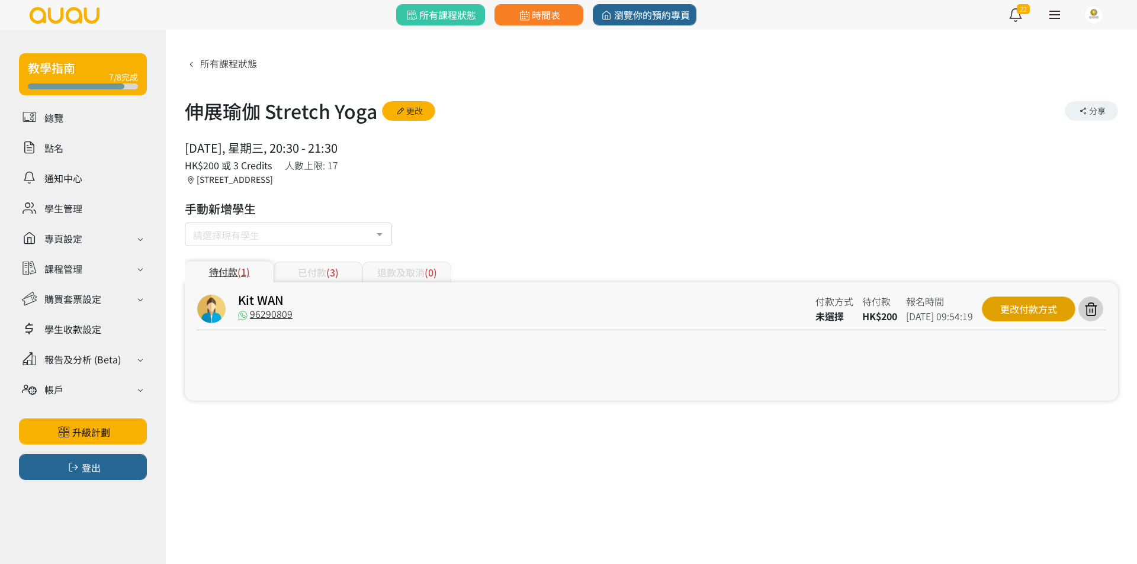
click at [987, 304] on div "更改付款方式" at bounding box center [1029, 309] width 94 height 25
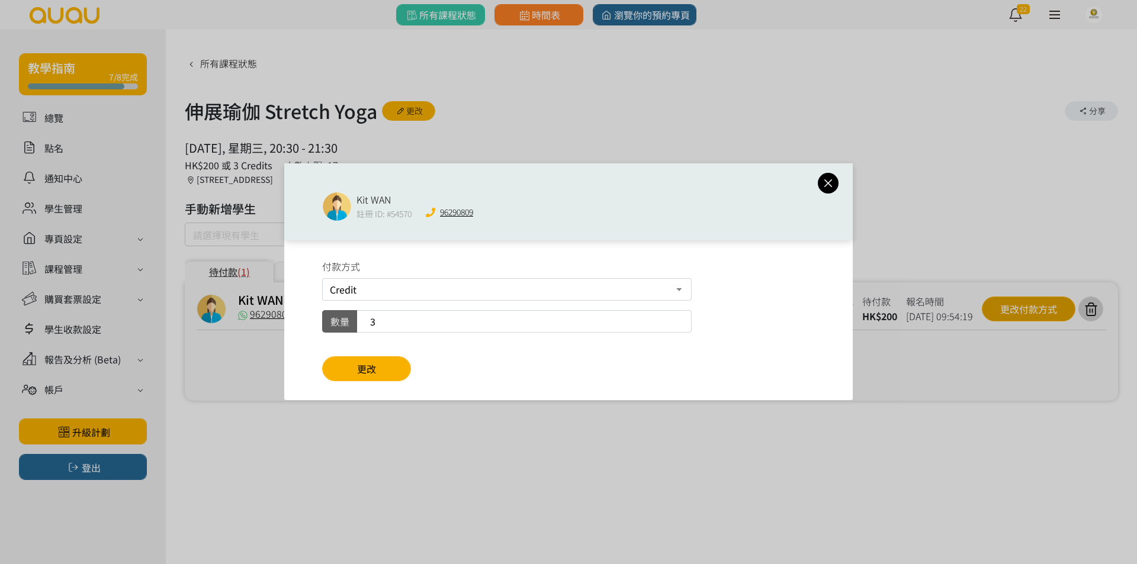
click at [987, 304] on div "Kit WAN 註冊 ID: #54570 96290809 付款方式 Credit 現場付款 轉數快FPS及銀行轉帳 PayMe 數量 3 更改" at bounding box center [568, 282] width 1137 height 564
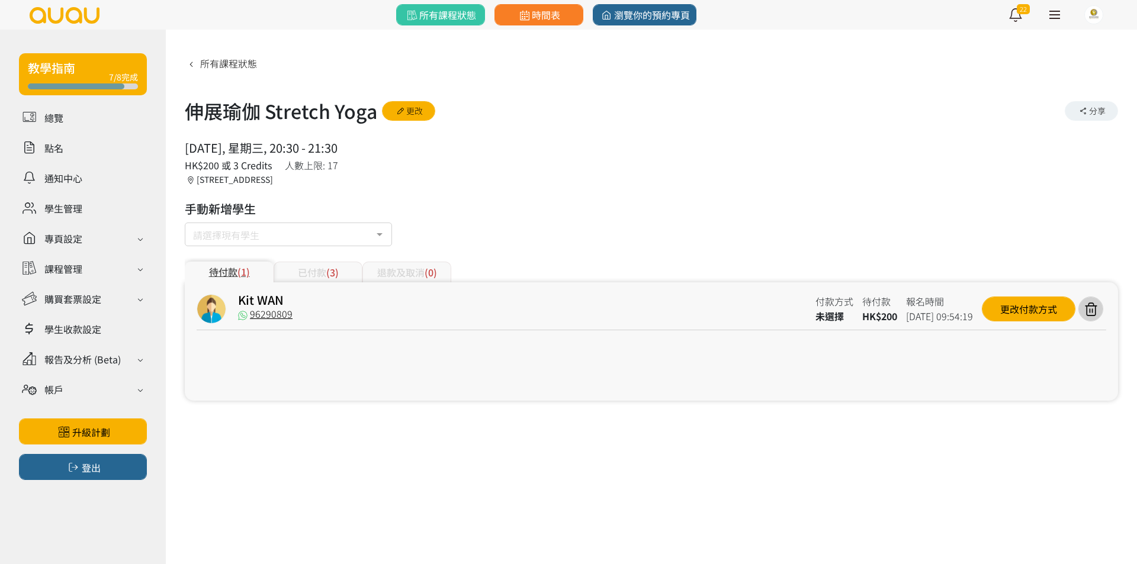
click at [385, 371] on div "請轉發學生" at bounding box center [568, 282] width 1137 height 564
drag, startPoint x: 835, startPoint y: 333, endPoint x: 974, endPoint y: 308, distance: 142.0
click at [871, 331] on div "Kit WAN 96290809 付款方式 未選擇 待付款 HK$200 報名時間 2025-08-27 09:54:19 更改付款方式" at bounding box center [651, 315] width 909 height 42
click at [984, 304] on div "更改付款方式" at bounding box center [1029, 309] width 94 height 25
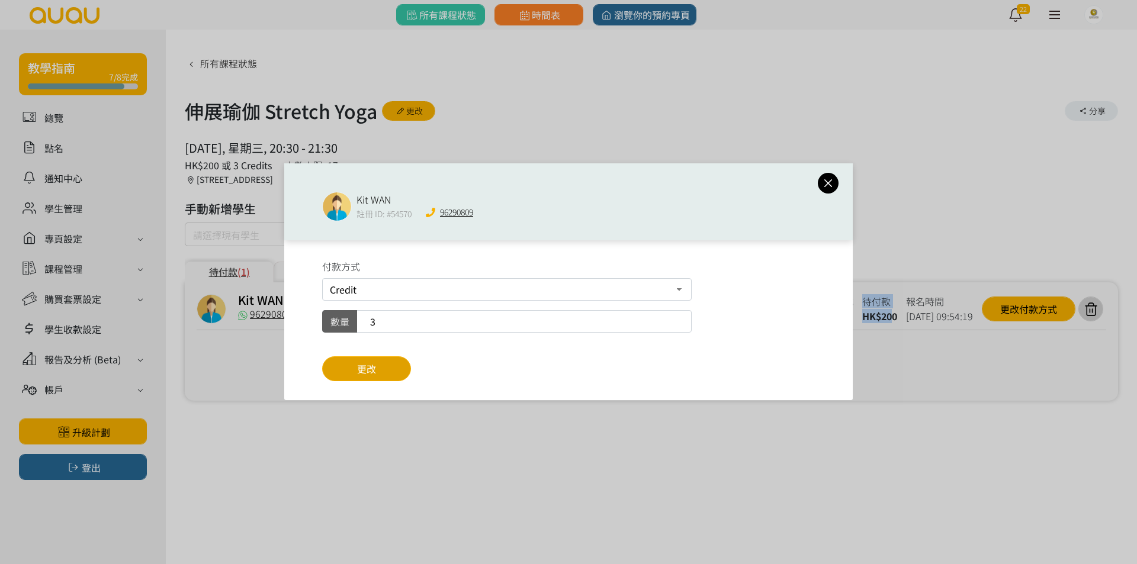
click at [389, 378] on button "更改" at bounding box center [366, 368] width 89 height 25
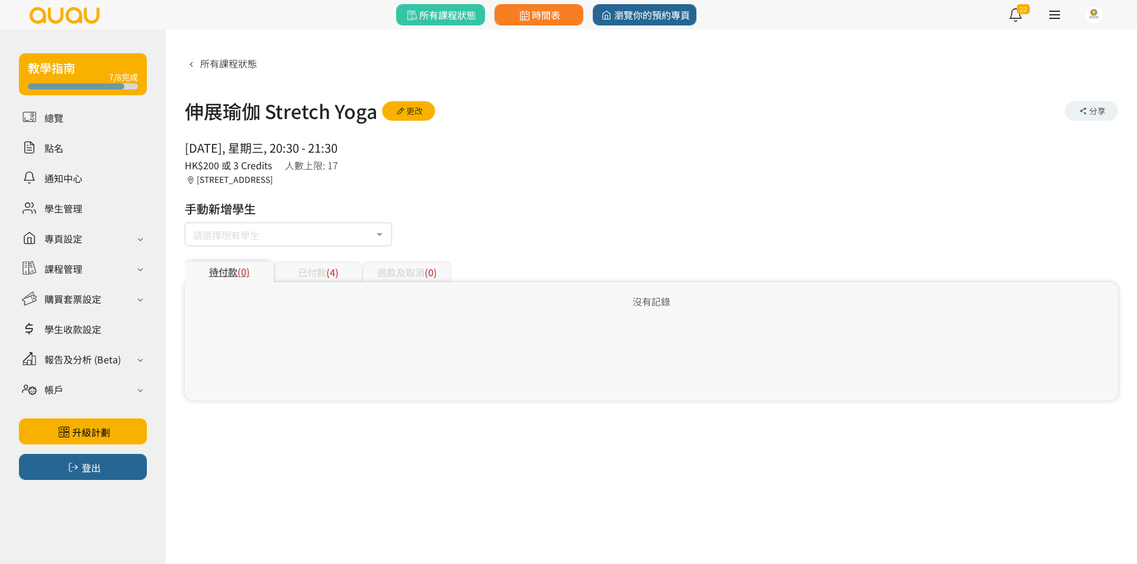
click at [630, 175] on div "2025/08/27, 星期三, 20:30 - 21:30 人數上限: 17 HK$200 或 3 Credits 香港, 九龍, 太子, 太子彌敦道788…" at bounding box center [651, 162] width 933 height 47
drag, startPoint x: 630, startPoint y: 175, endPoint x: 634, endPoint y: 117, distance: 58.2
click at [631, 123] on div "所有課程狀態 伸展瑜伽 Stretch Yoga 更改 分享 2025/08/27, 星期三, 20:30 - 21:30 人數上限: 17 HK$200 或…" at bounding box center [651, 226] width 933 height 347
click at [625, 138] on div "所有課程狀態 伸展瑜伽 Stretch Yoga 更改 分享 2025/08/27, 星期三, 20:30 - 21:30 人數上限: 17 HK$200 或…" at bounding box center [651, 226] width 933 height 347
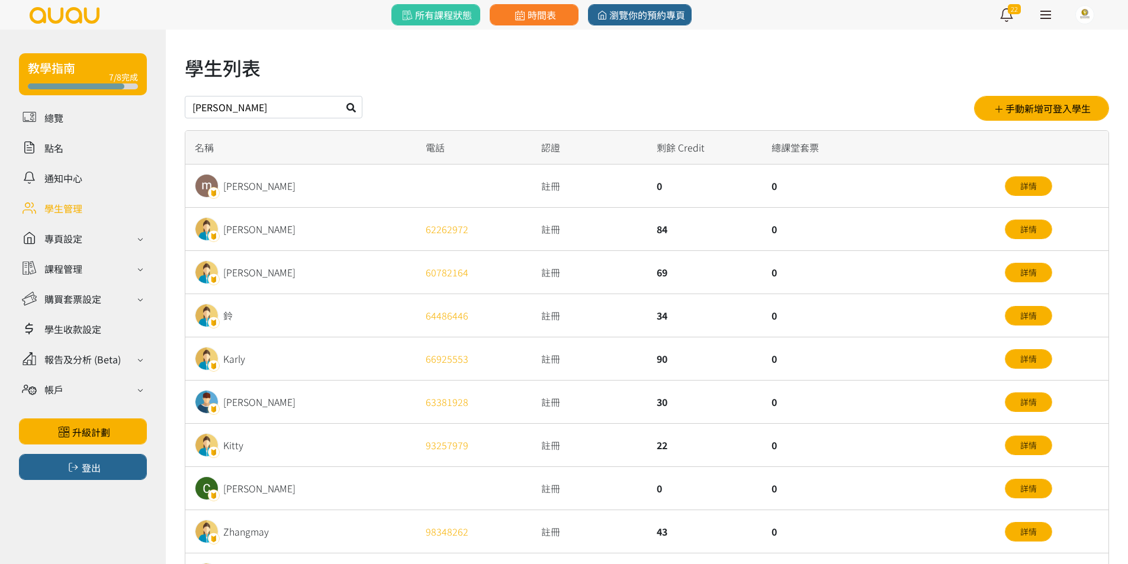
type input "rosa"
click at [340, 96] on button at bounding box center [351, 107] width 22 height 22
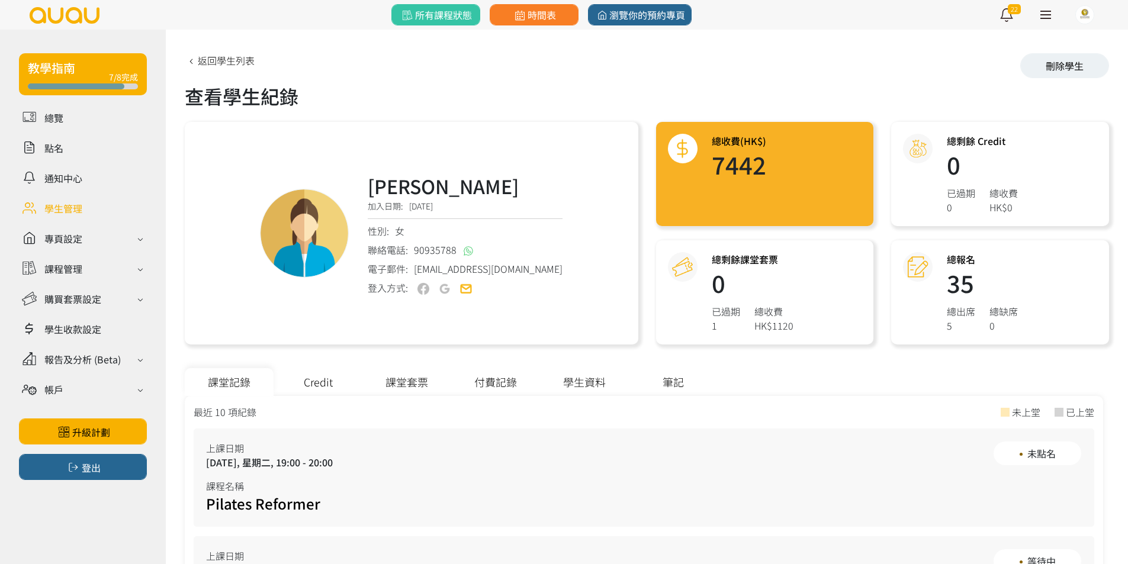
click at [421, 381] on div "課堂套票" at bounding box center [406, 382] width 89 height 28
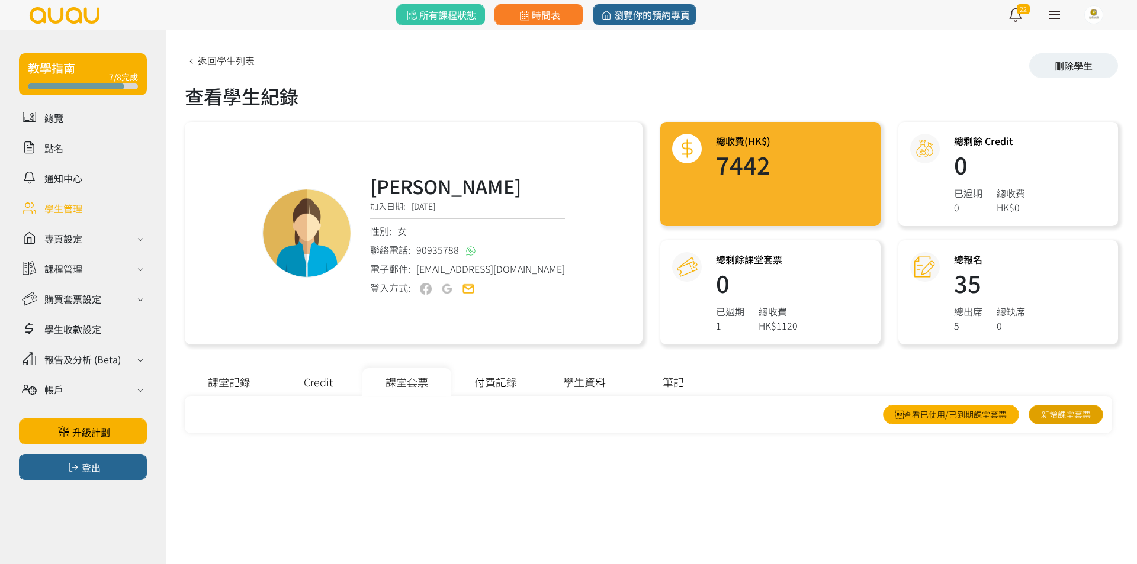
click at [1033, 414] on link "新增課堂套票" at bounding box center [1065, 415] width 75 height 20
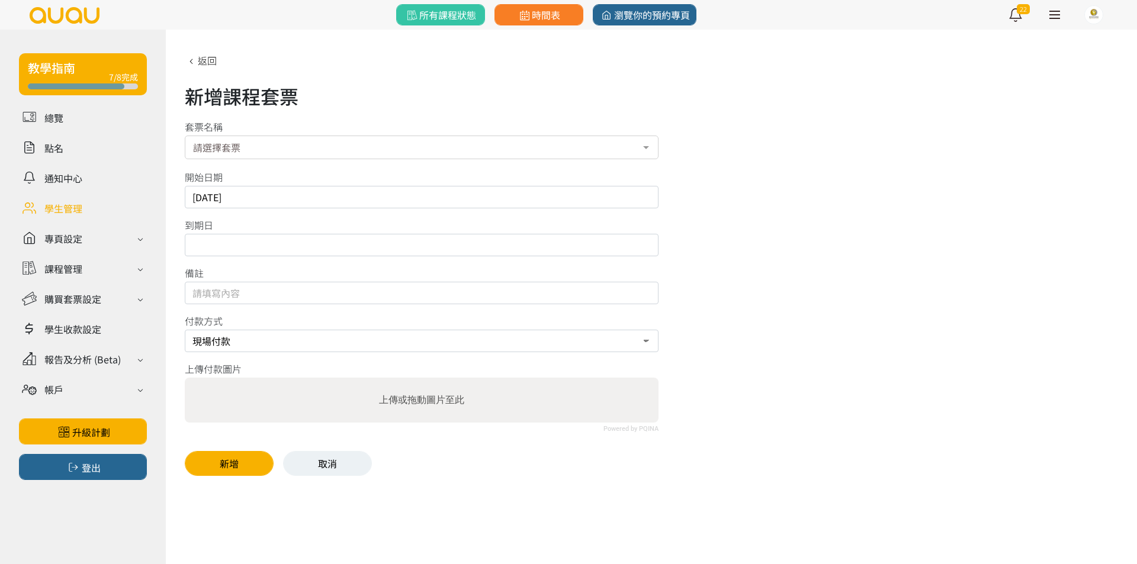
click at [448, 141] on div "請選擇套票" at bounding box center [422, 148] width 474 height 24
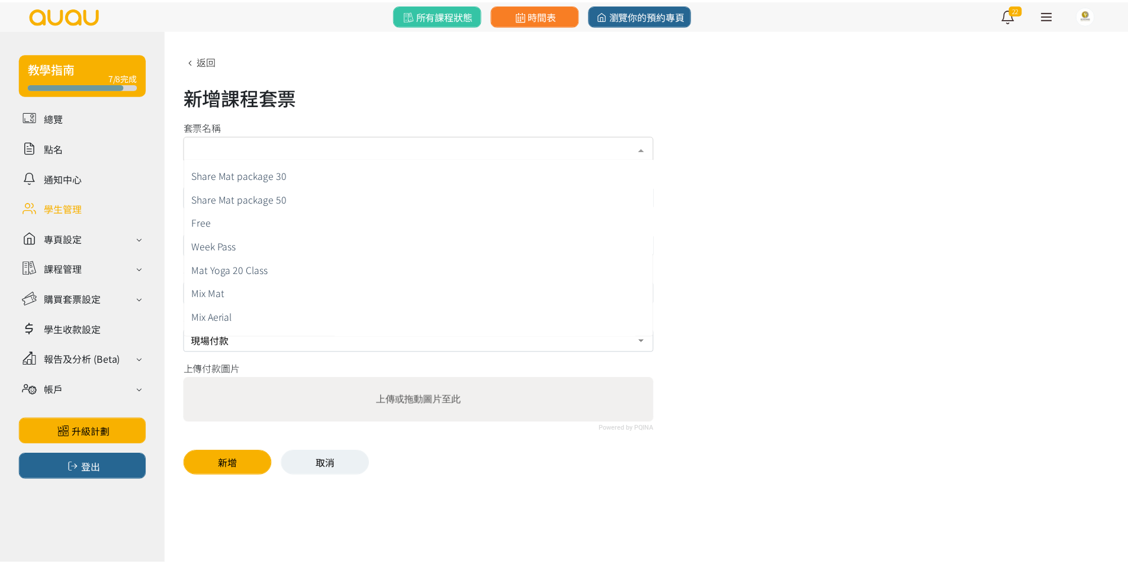
scroll to position [297, 0]
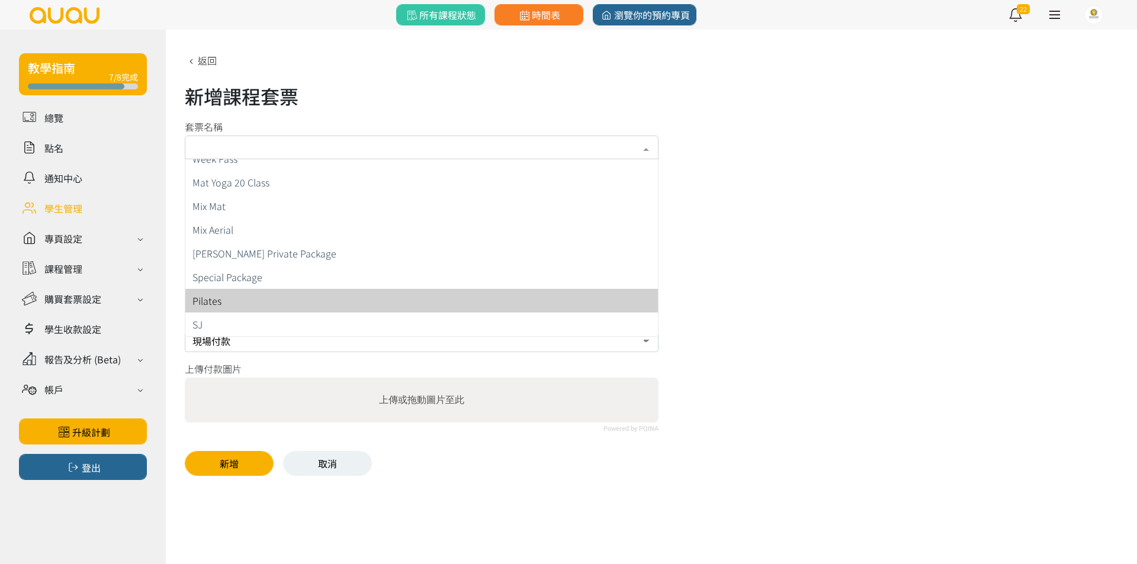
drag, startPoint x: 389, startPoint y: 294, endPoint x: 348, endPoint y: 210, distance: 94.0
click at [388, 294] on span "Pilates" at bounding box center [421, 301] width 472 height 24
type input "未開始計算"
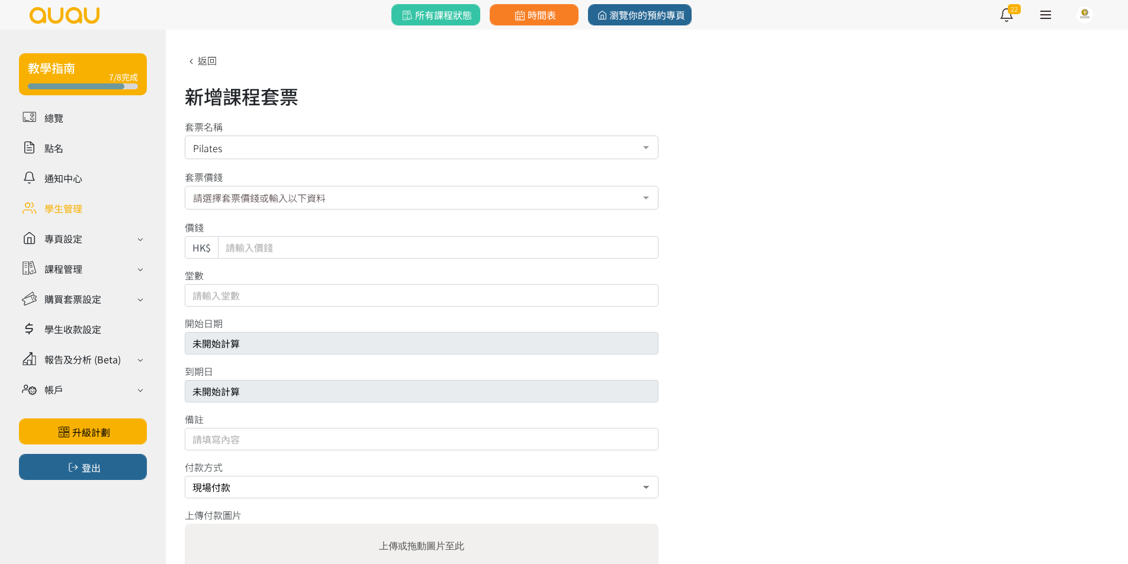
click at [337, 187] on div "請選擇套票價錢或輸入以下資料" at bounding box center [422, 198] width 474 height 24
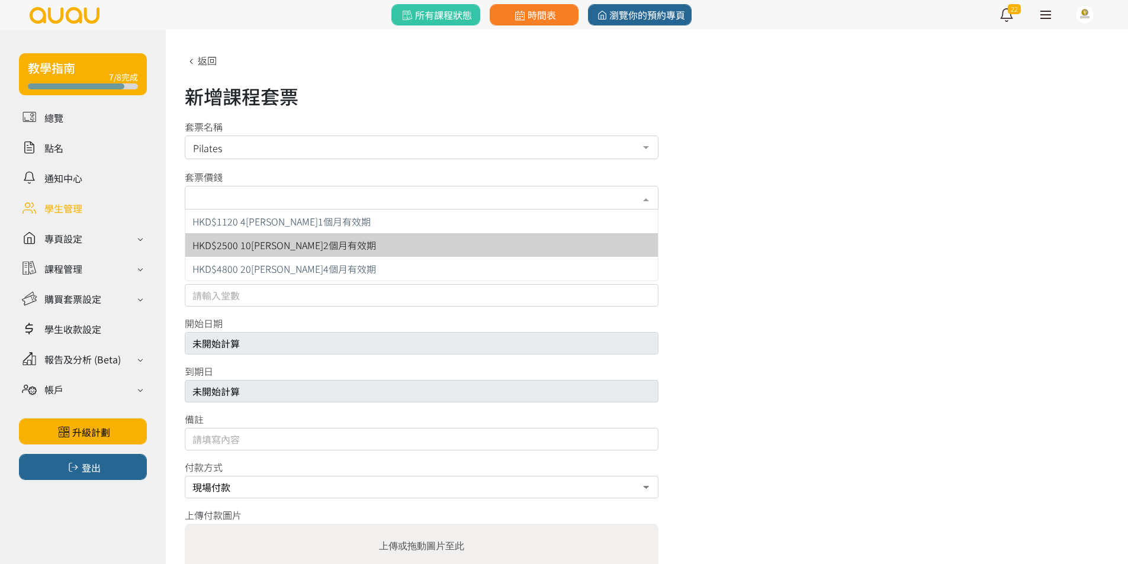
click at [335, 235] on span "HKD$2500 10[PERSON_NAME]2個月有效期" at bounding box center [421, 245] width 472 height 24
type input "2500"
type input "10"
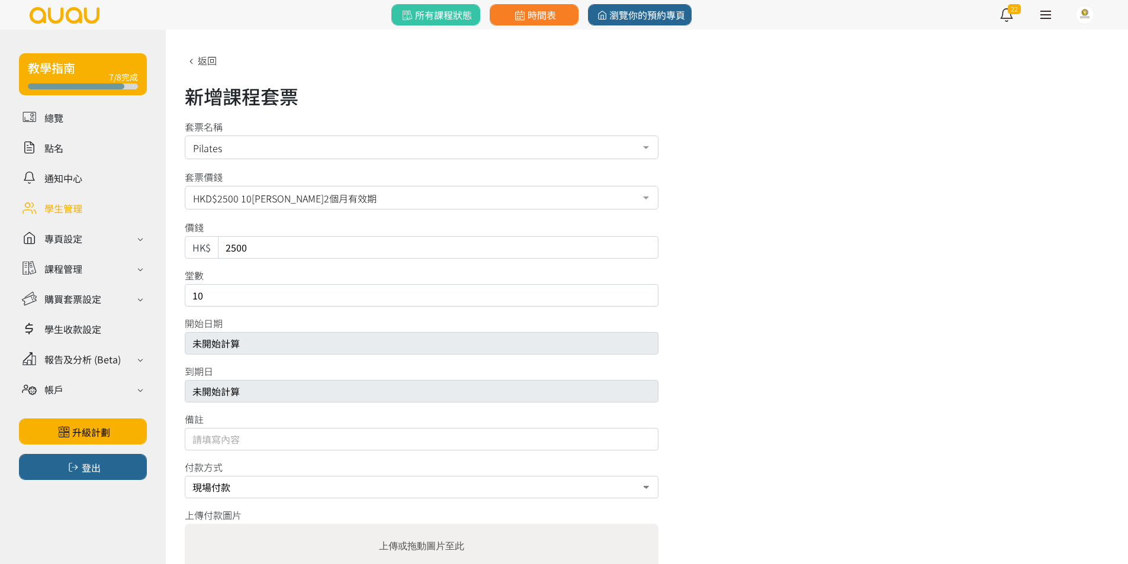
drag, startPoint x: 350, startPoint y: 245, endPoint x: 0, endPoint y: 159, distance: 361.0
click at [0, 174] on div "教學指南 7/8完成 總覽 點名 通知中心 學生管理 專頁設定 外觀與主題 基本資料 資格和認證 課程管理 課程 課程設定 課程組合 (Beta) 私人預約 …" at bounding box center [564, 335] width 1128 height 610
type input "2125"
click at [330, 297] on input "10" at bounding box center [422, 295] width 474 height 22
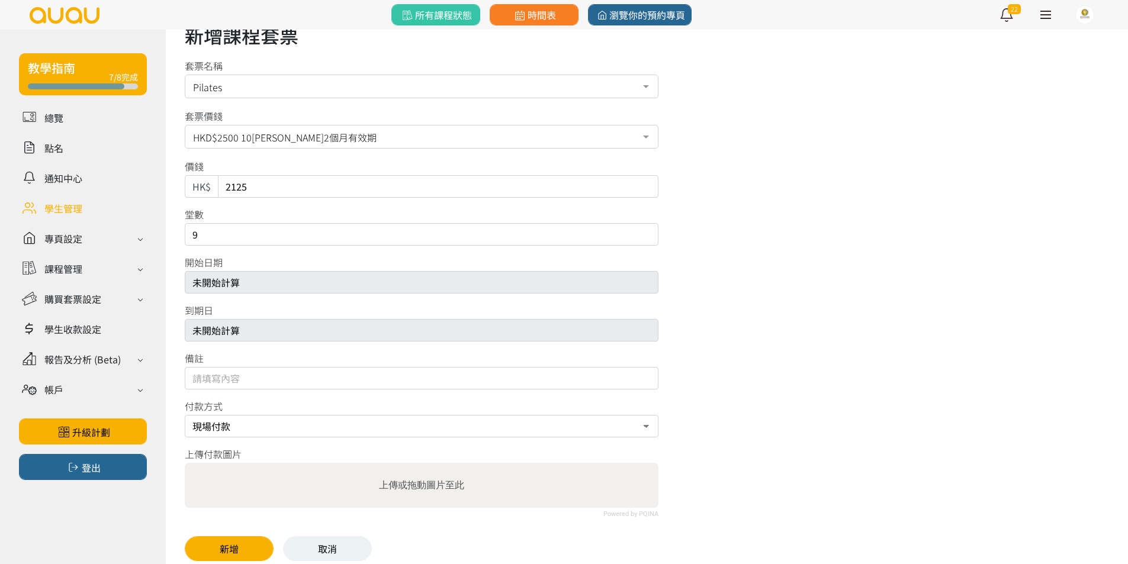
scroll to position [85, 0]
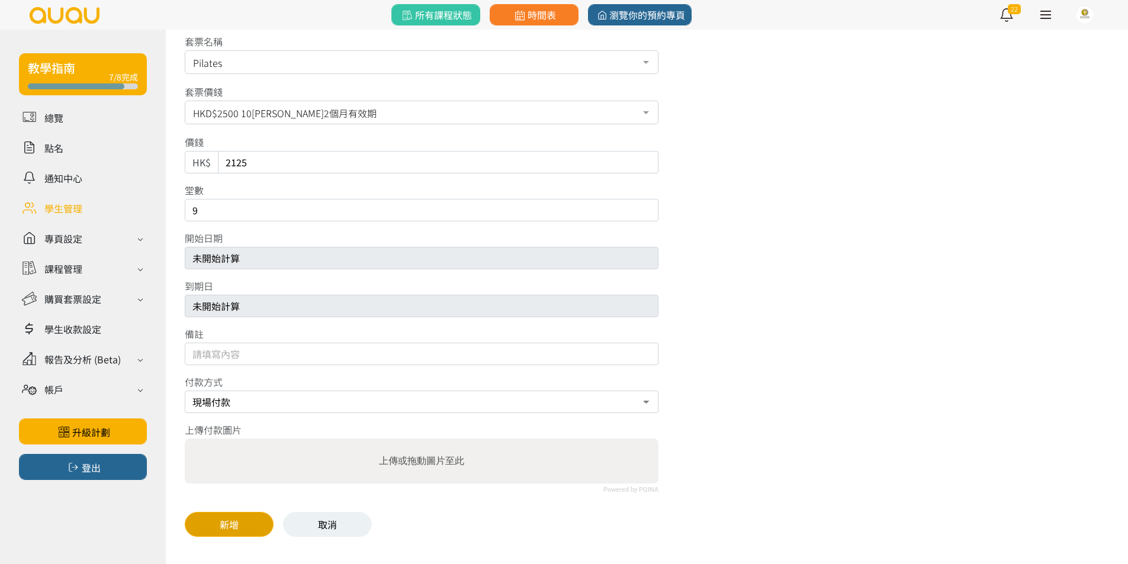
type input "9"
click at [225, 523] on button "新增" at bounding box center [229, 524] width 89 height 25
